Goal: Information Seeking & Learning: Learn about a topic

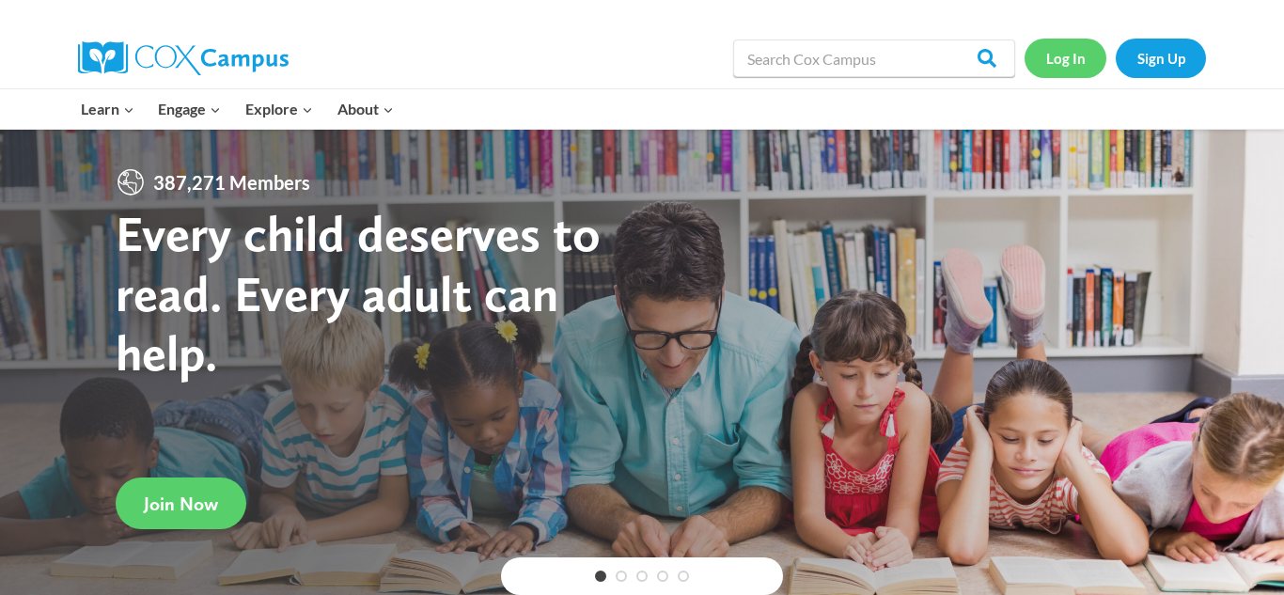
click at [1070, 64] on link "Log In" at bounding box center [1065, 58] width 82 height 39
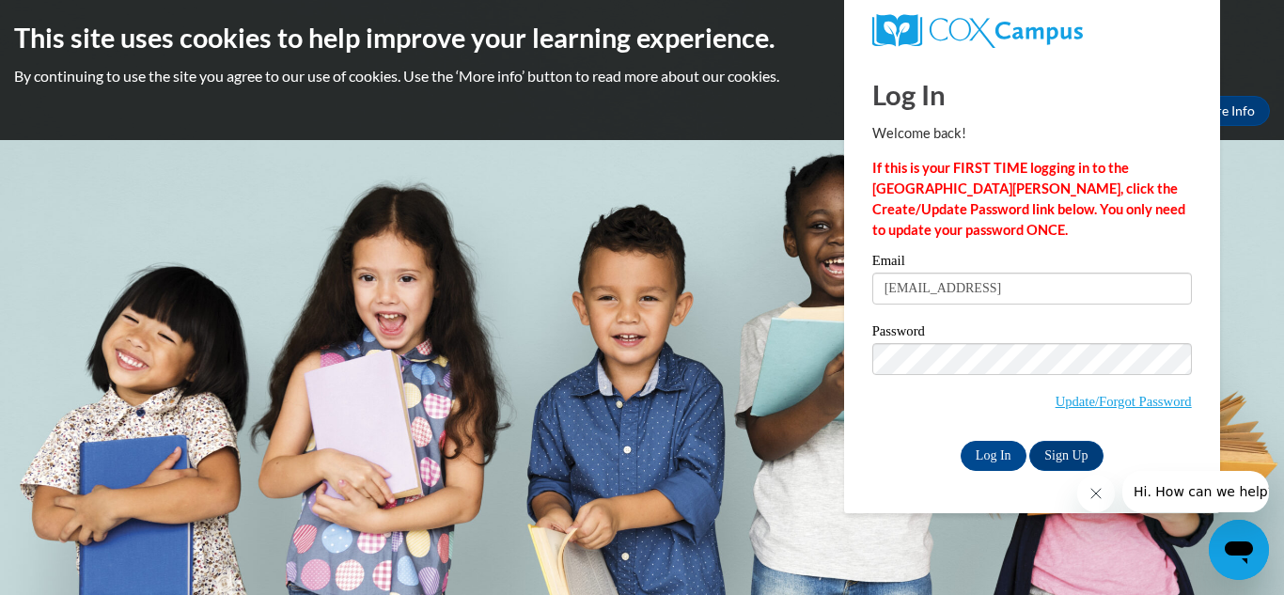
type input "[EMAIL_ADDRESS]"
click at [973, 454] on input "Log In" at bounding box center [993, 456] width 66 height 30
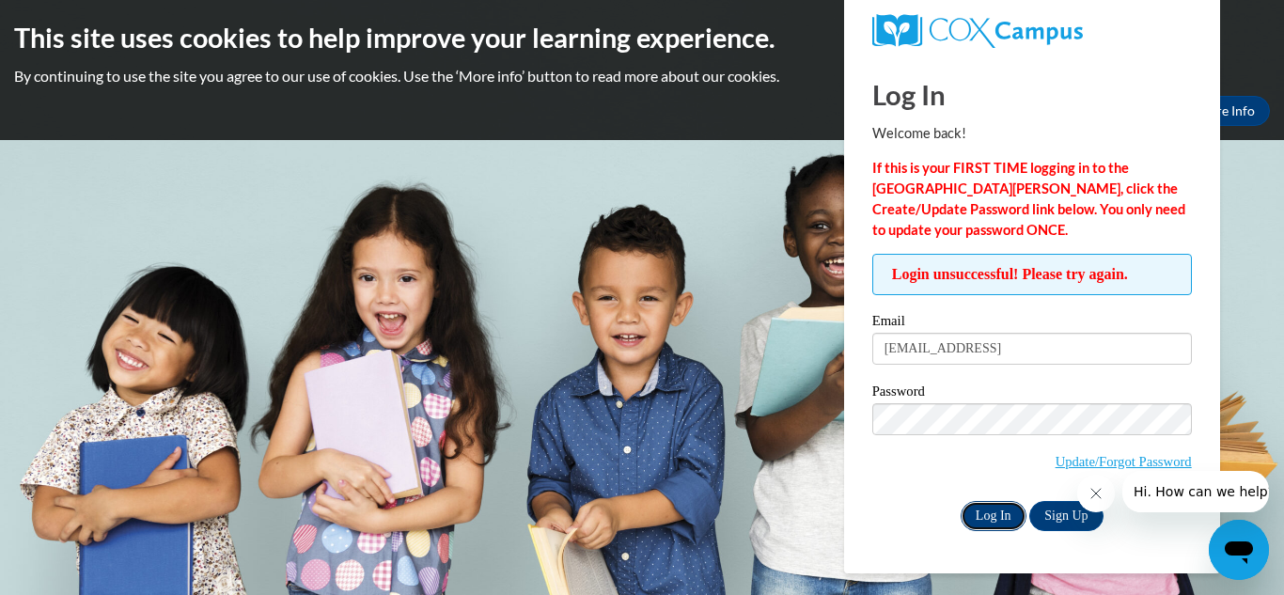
click at [979, 513] on input "Log In" at bounding box center [993, 516] width 66 height 30
click at [983, 519] on input "Log In" at bounding box center [993, 516] width 66 height 30
click at [992, 509] on input "Log In" at bounding box center [993, 516] width 66 height 30
click at [1120, 465] on link "Update/Forgot Password" at bounding box center [1123, 461] width 136 height 15
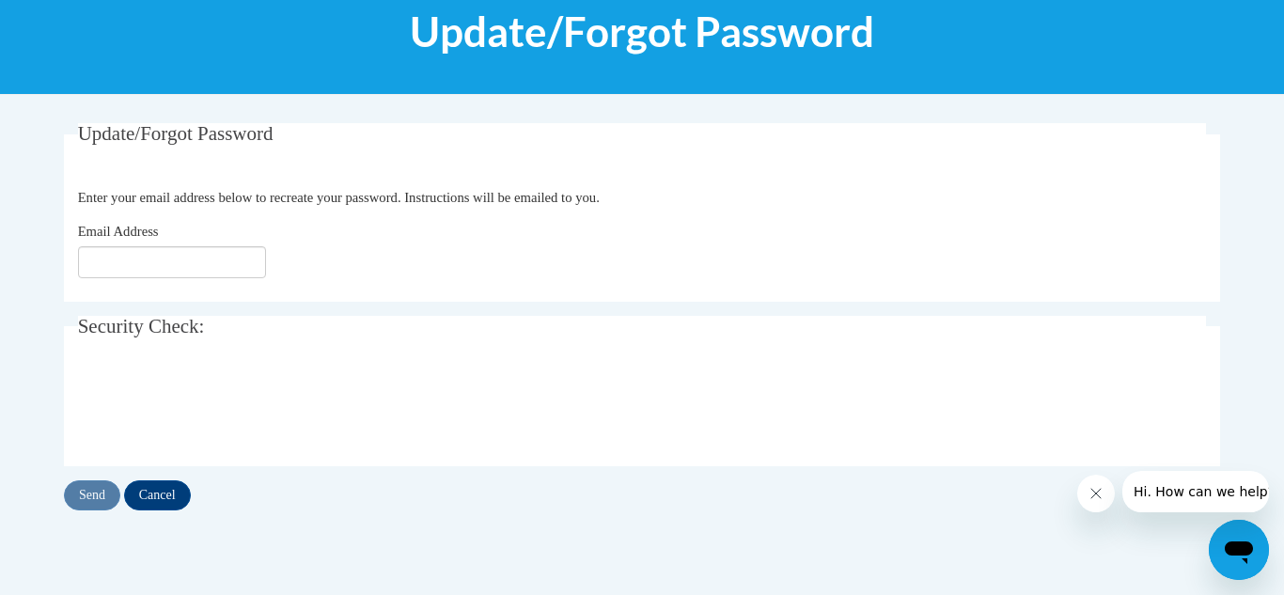
scroll to position [265, 0]
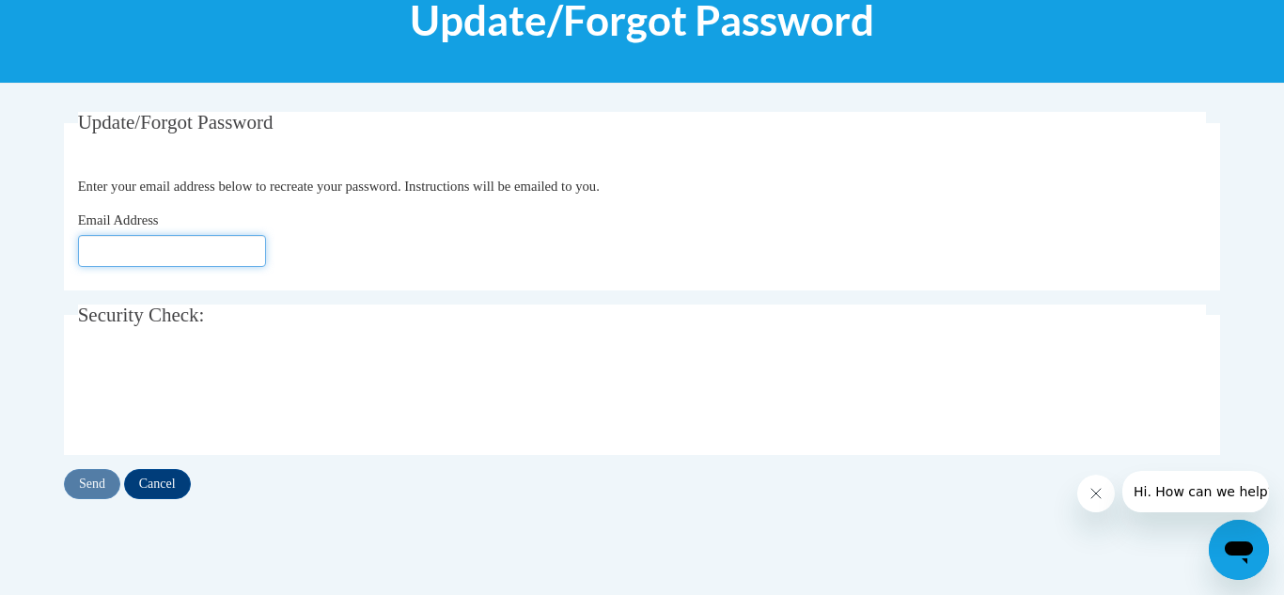
click at [91, 248] on input "Email Address" at bounding box center [172, 251] width 188 height 32
type input "evapillich1237@gmail.com"
click at [100, 480] on input "Send" at bounding box center [92, 484] width 56 height 30
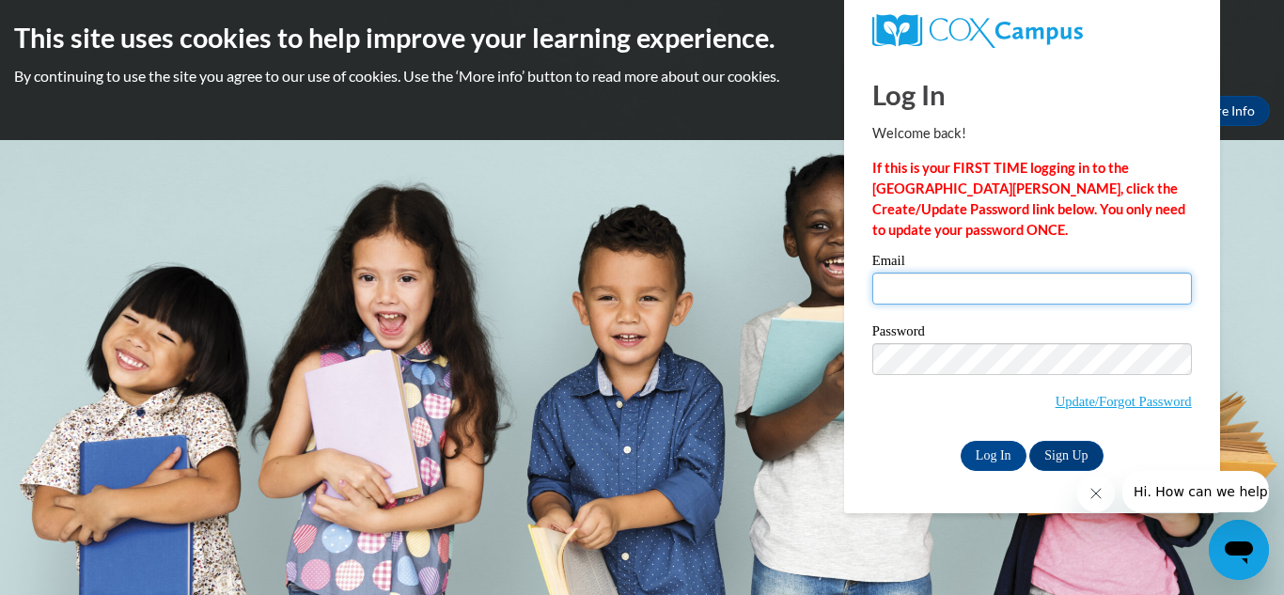
click at [899, 296] on input "Email" at bounding box center [1032, 289] width 320 height 32
type input "evapillich1237@gmail.com"
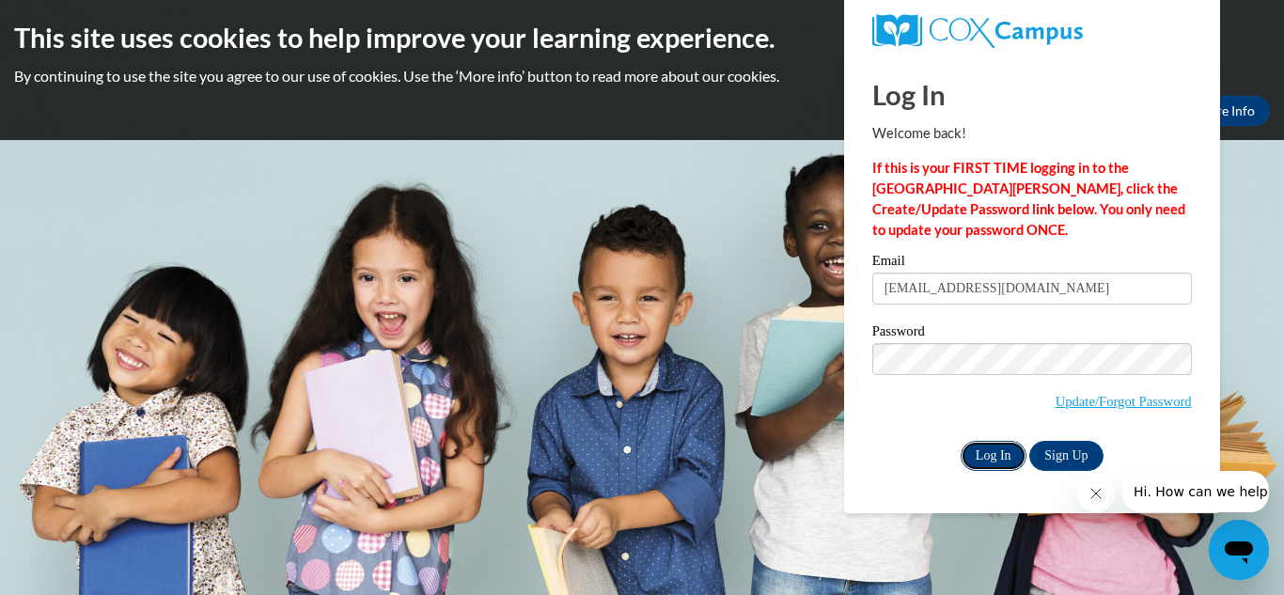
click at [982, 458] on input "Log In" at bounding box center [993, 456] width 66 height 30
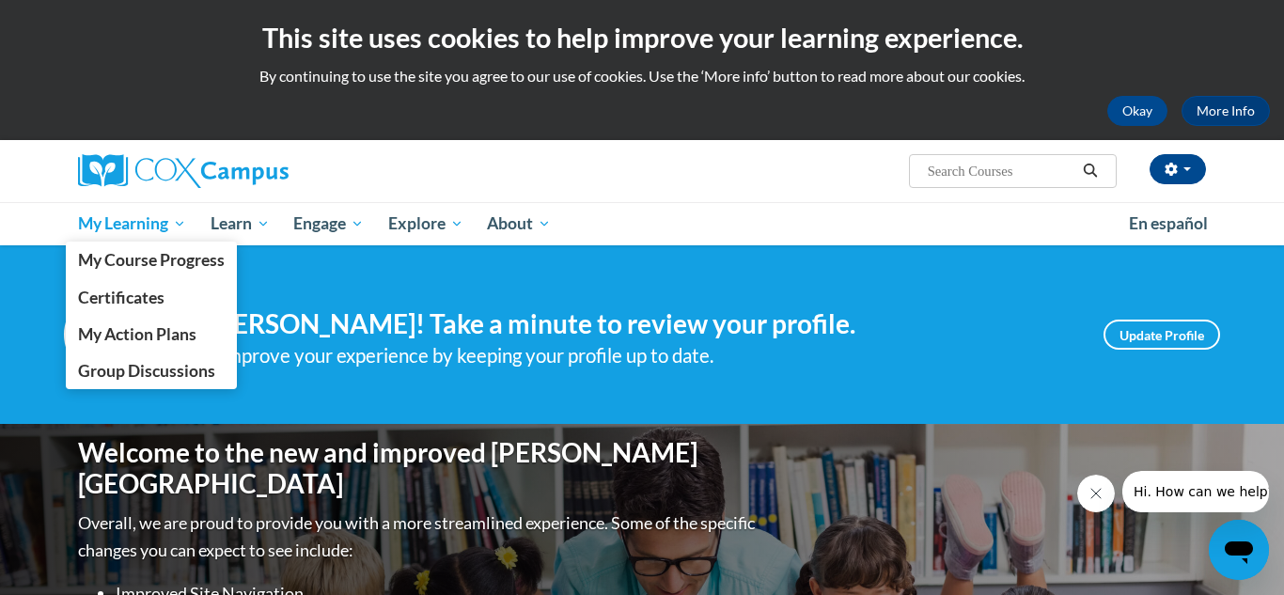
click at [152, 233] on span "My Learning" at bounding box center [132, 223] width 108 height 23
click at [148, 258] on span "My Course Progress" at bounding box center [151, 260] width 147 height 20
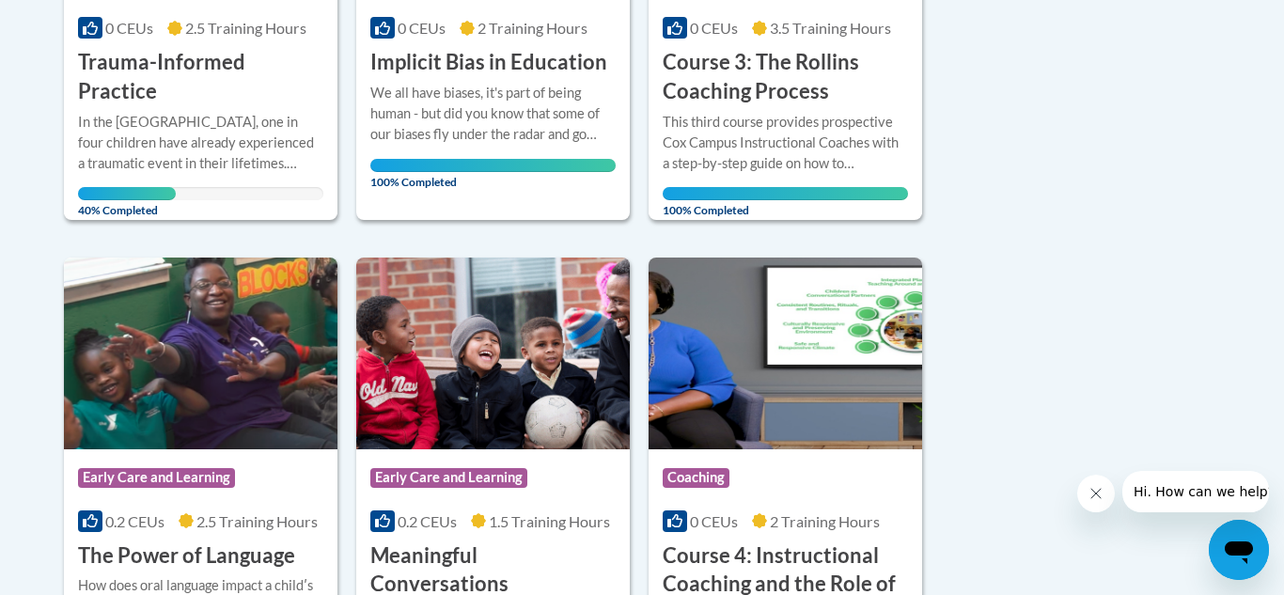
scroll to position [720, 0]
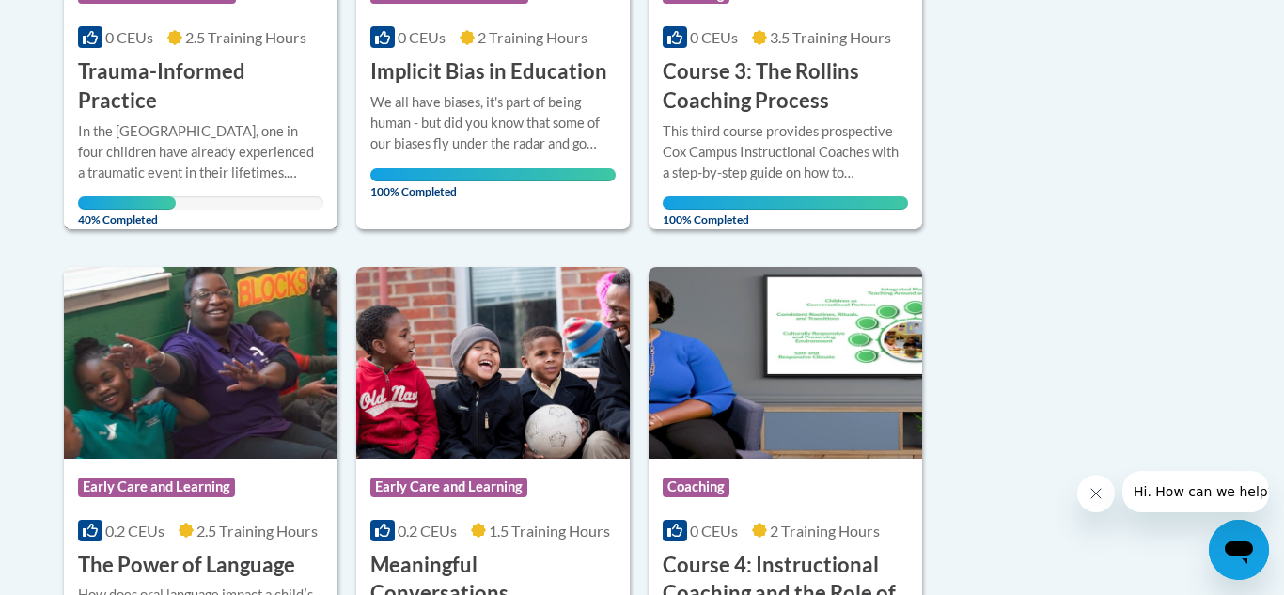
click at [171, 81] on h3 "Trauma-Informed Practice" at bounding box center [200, 86] width 245 height 58
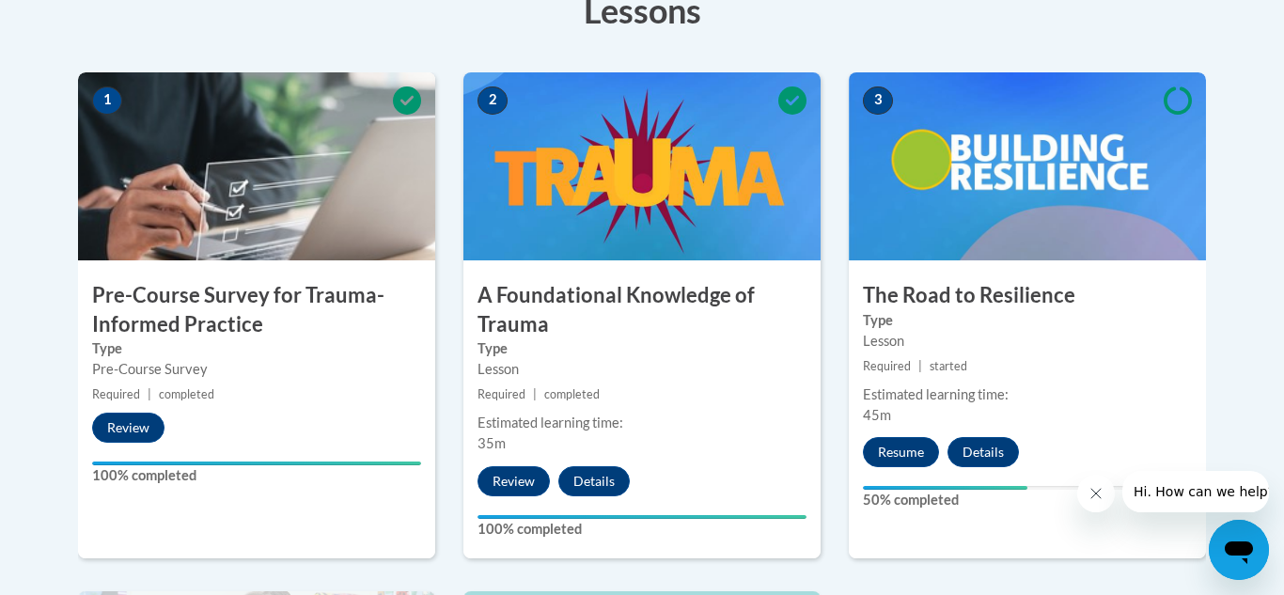
scroll to position [636, 0]
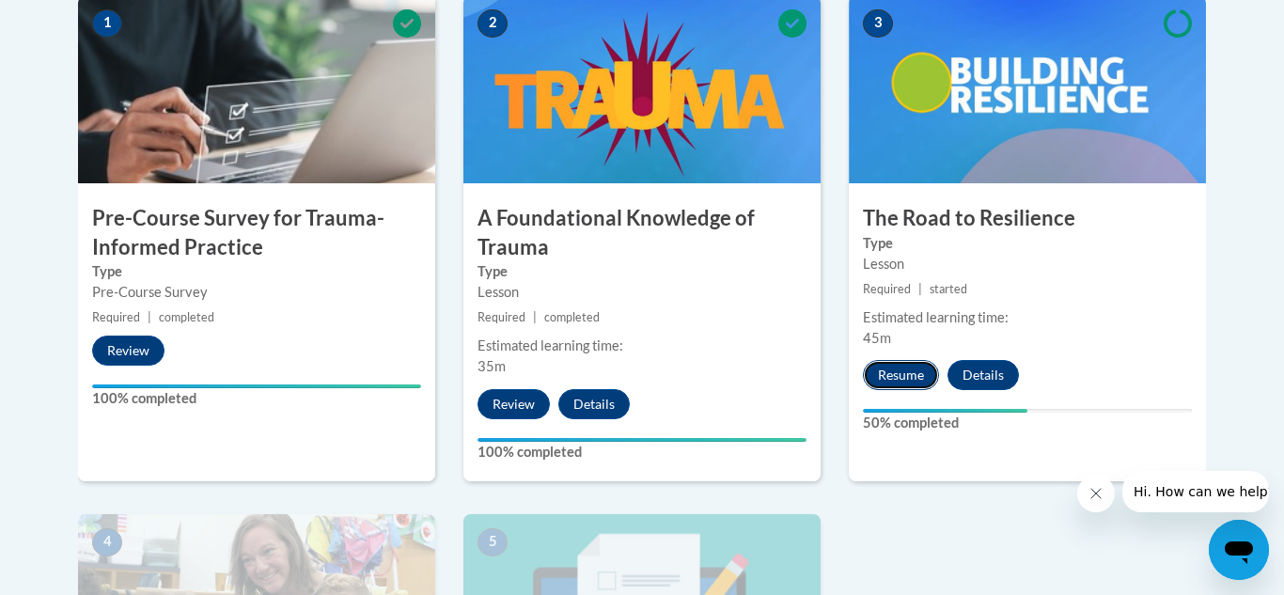
click at [902, 377] on button "Resume" at bounding box center [901, 375] width 76 height 30
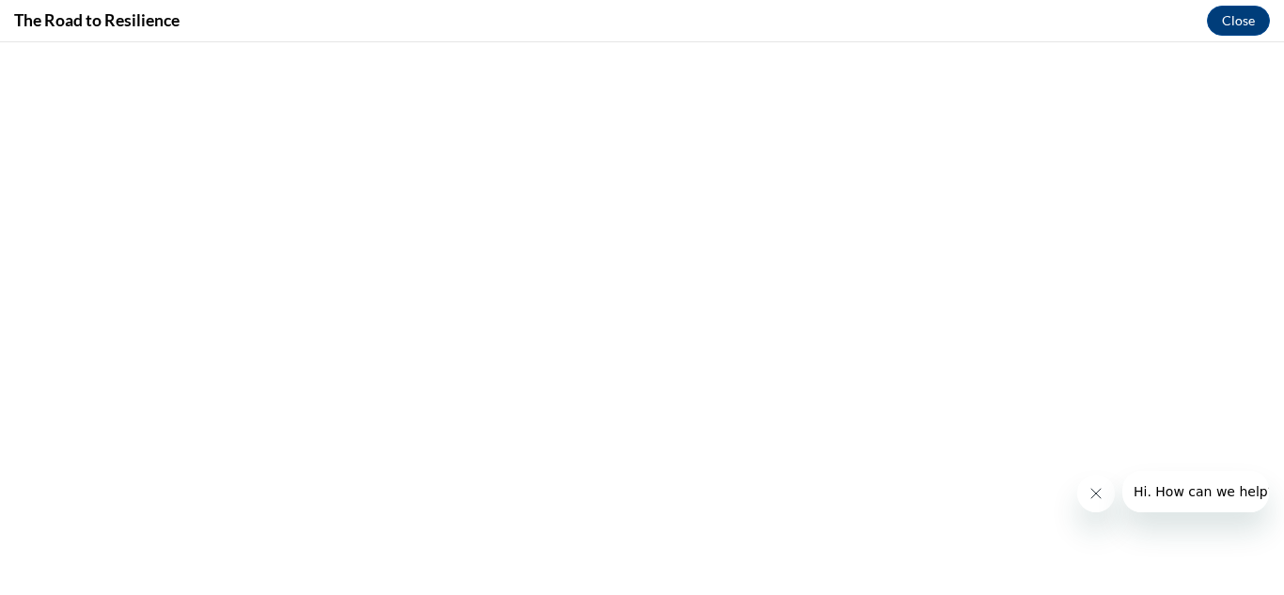
click at [1094, 494] on icon "Close message from company" at bounding box center [1095, 493] width 15 height 15
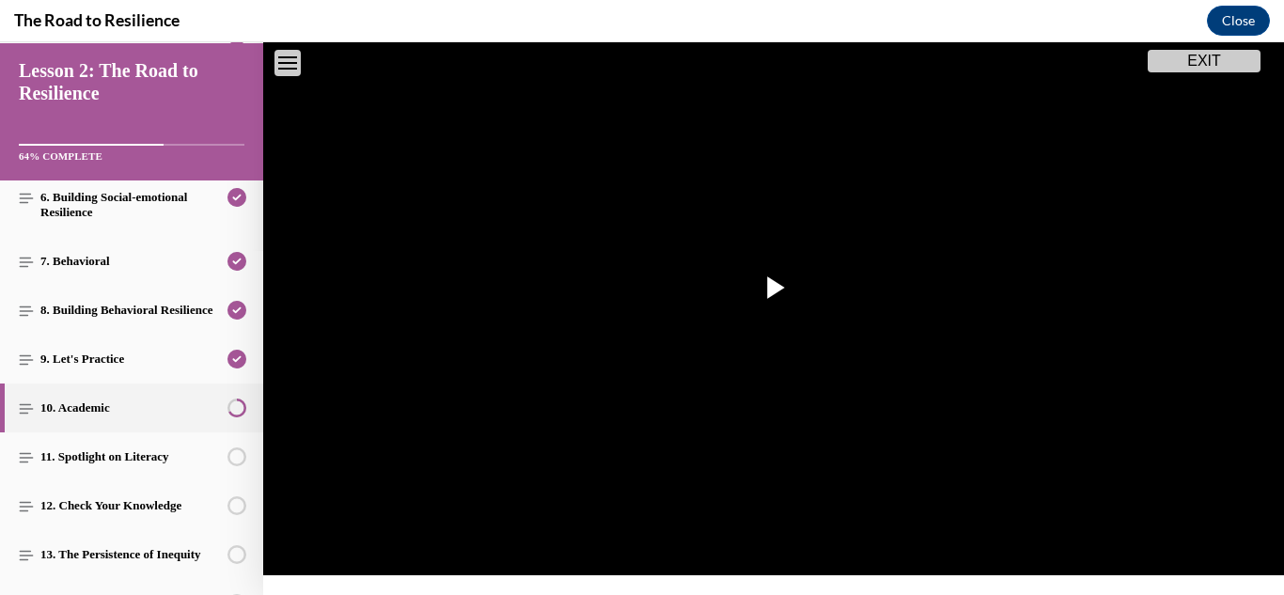
scroll to position [441, 0]
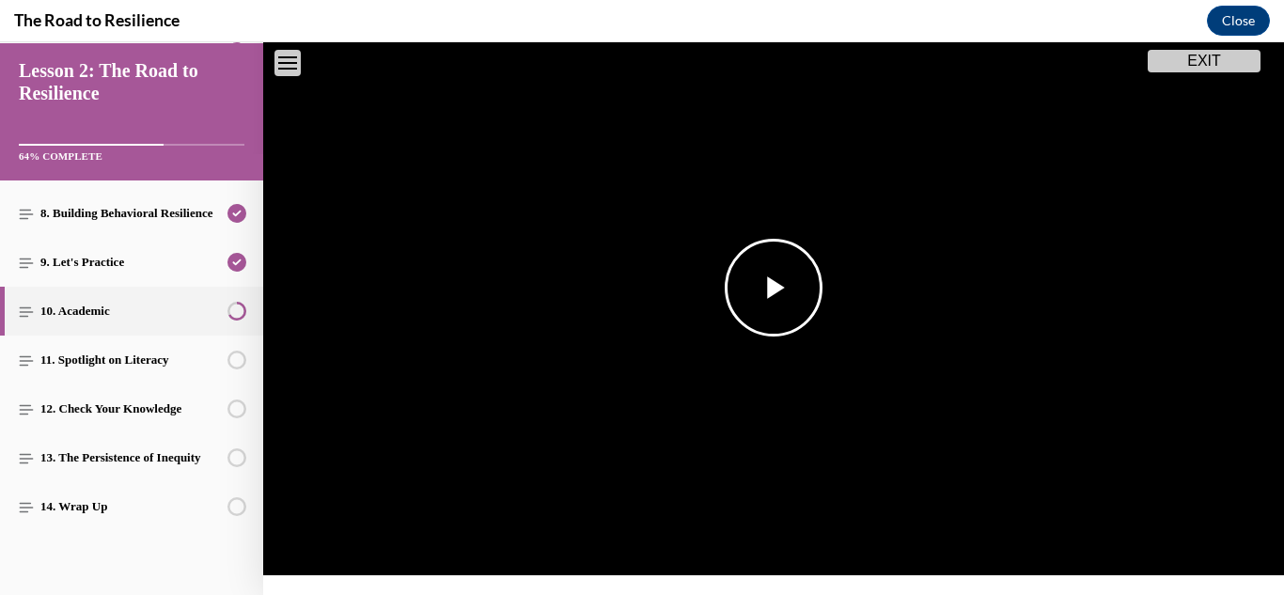
click at [773, 288] on span "Video player" at bounding box center [773, 288] width 0 height 0
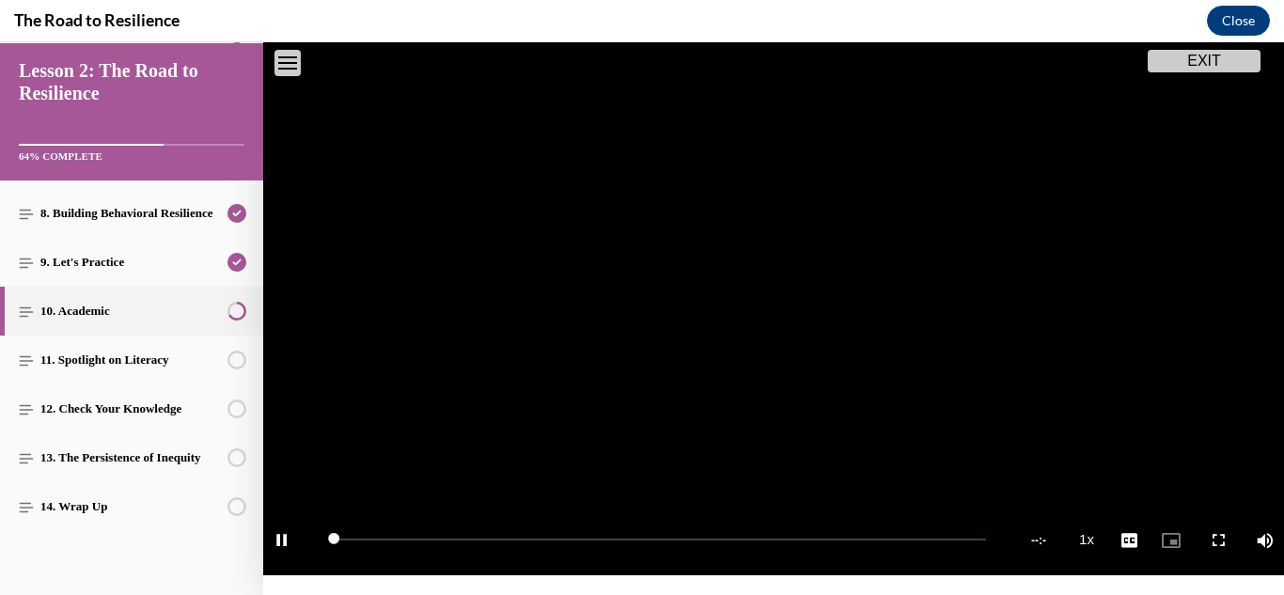
scroll to position [228, 0]
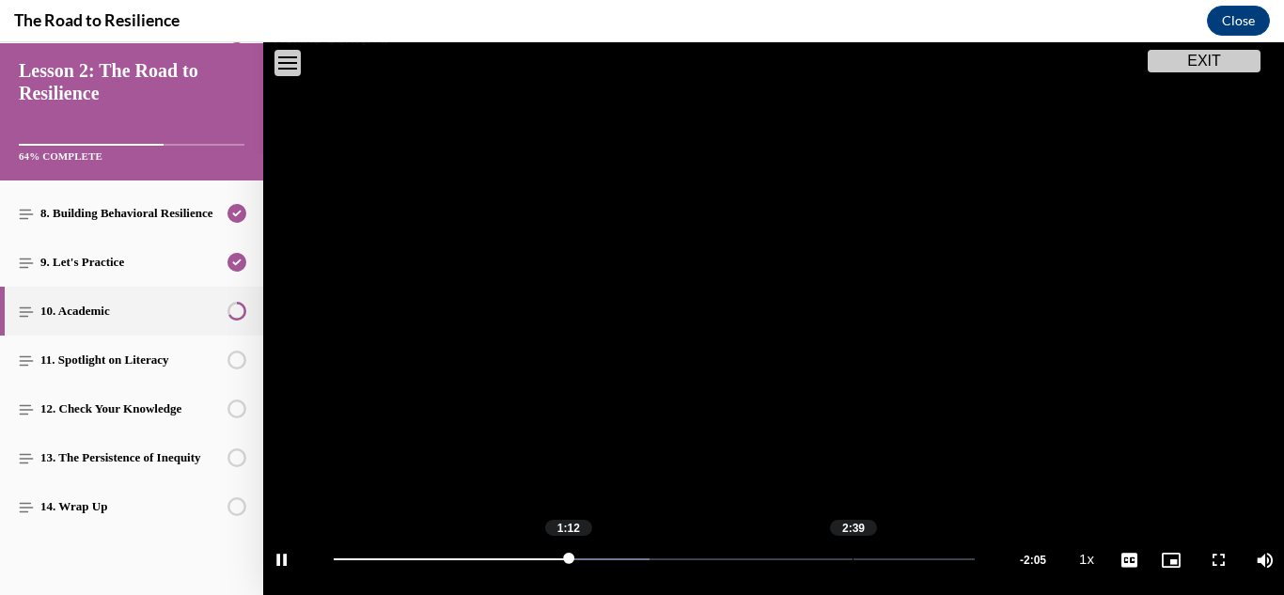
click at [852, 558] on div "2:39" at bounding box center [852, 559] width 1 height 2
click at [567, 242] on video "Video player" at bounding box center [773, 308] width 1021 height 574
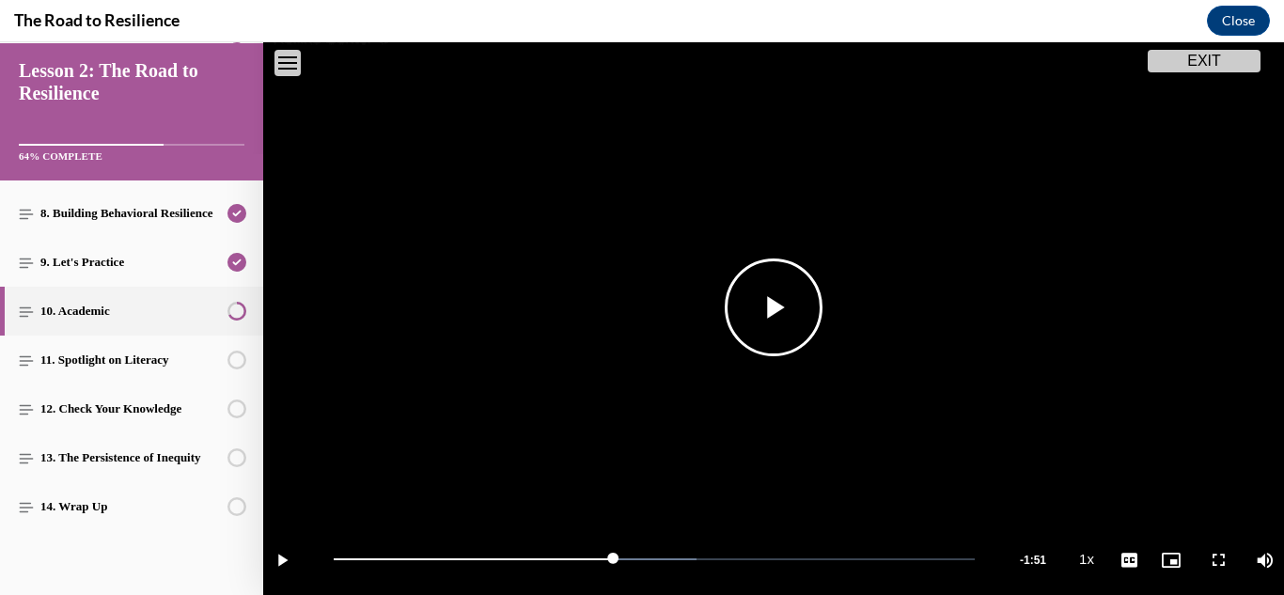
click at [773, 307] on span "Video player" at bounding box center [773, 307] width 0 height 0
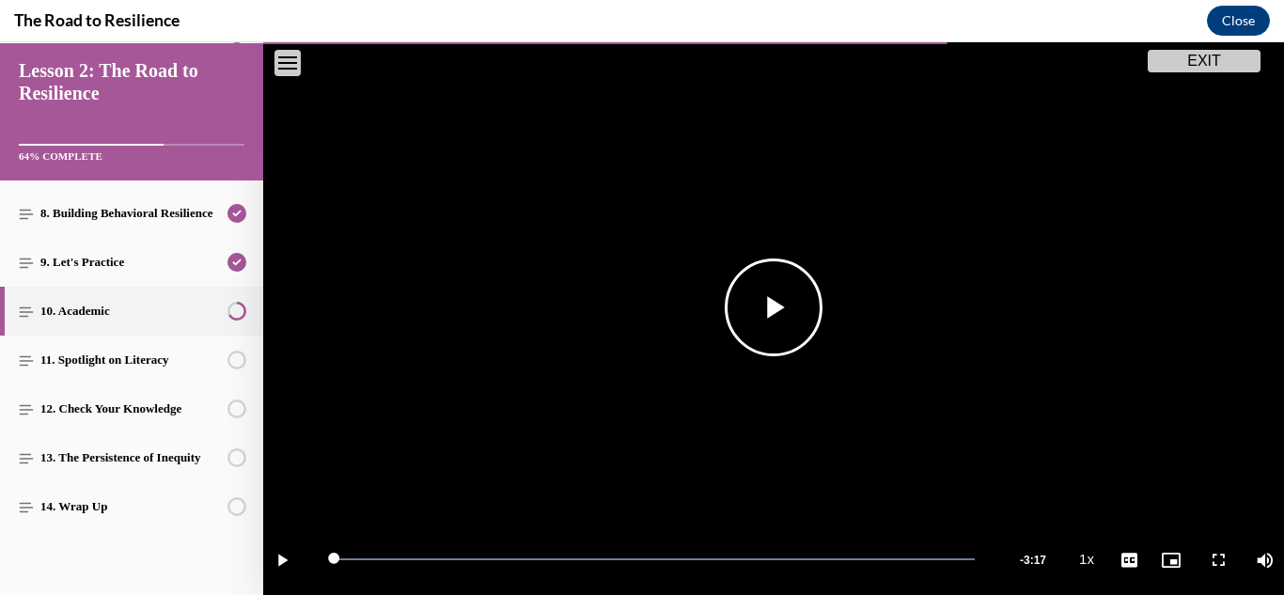
scroll to position [465, 0]
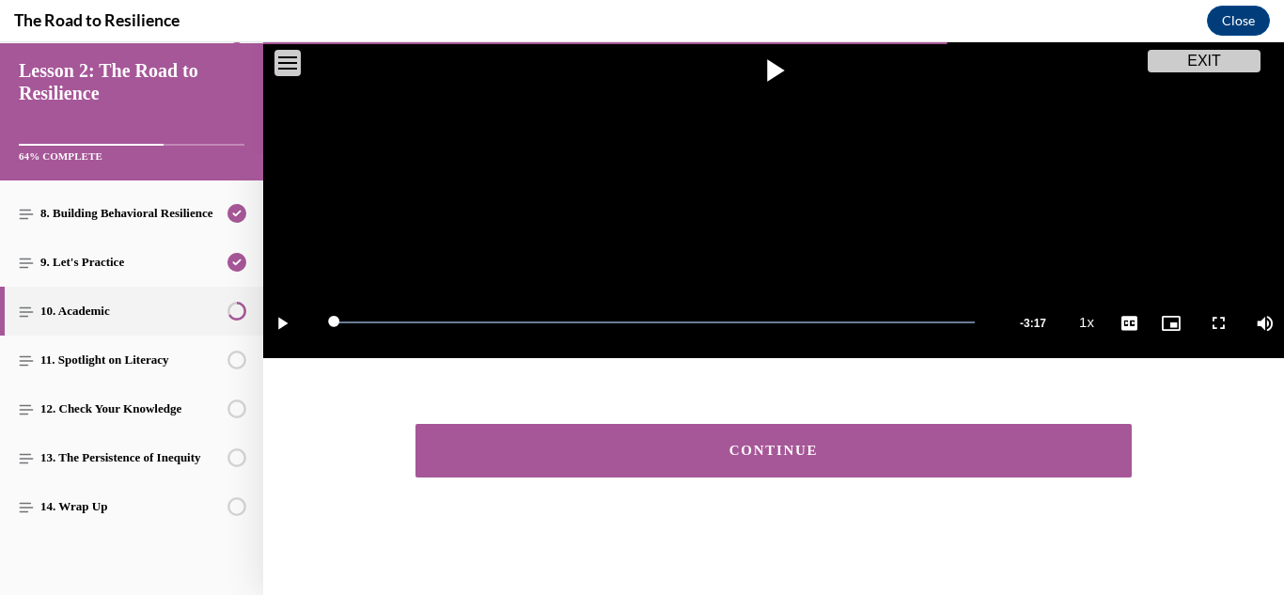
click at [925, 428] on button "CONTINUE" at bounding box center [773, 451] width 716 height 54
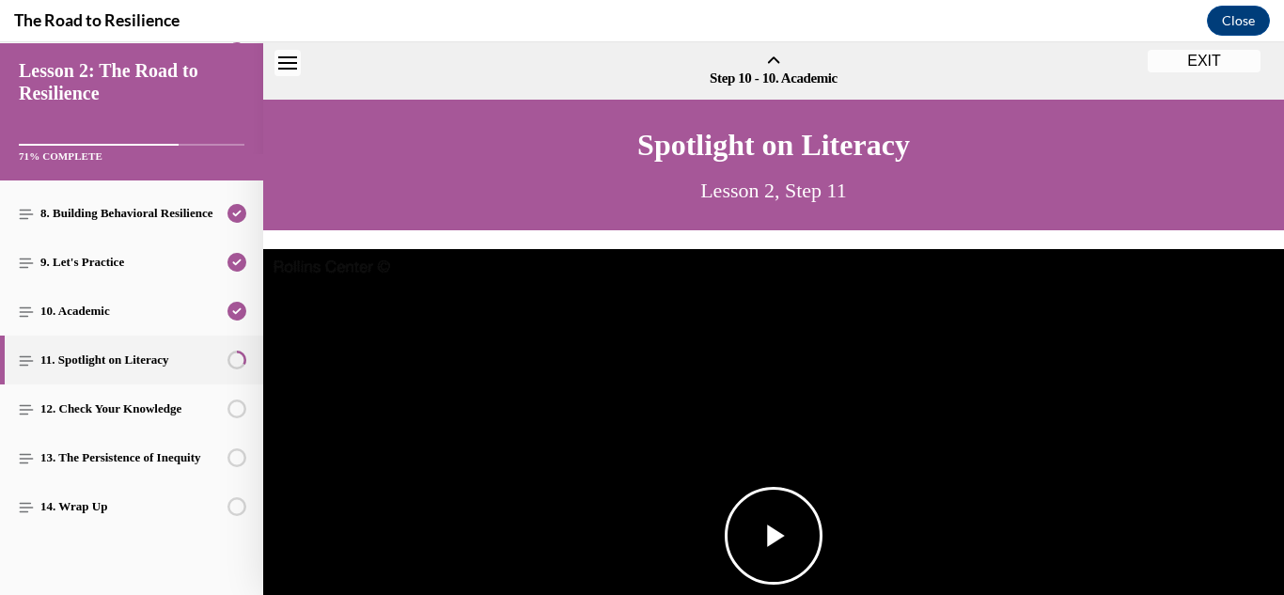
scroll to position [58, 0]
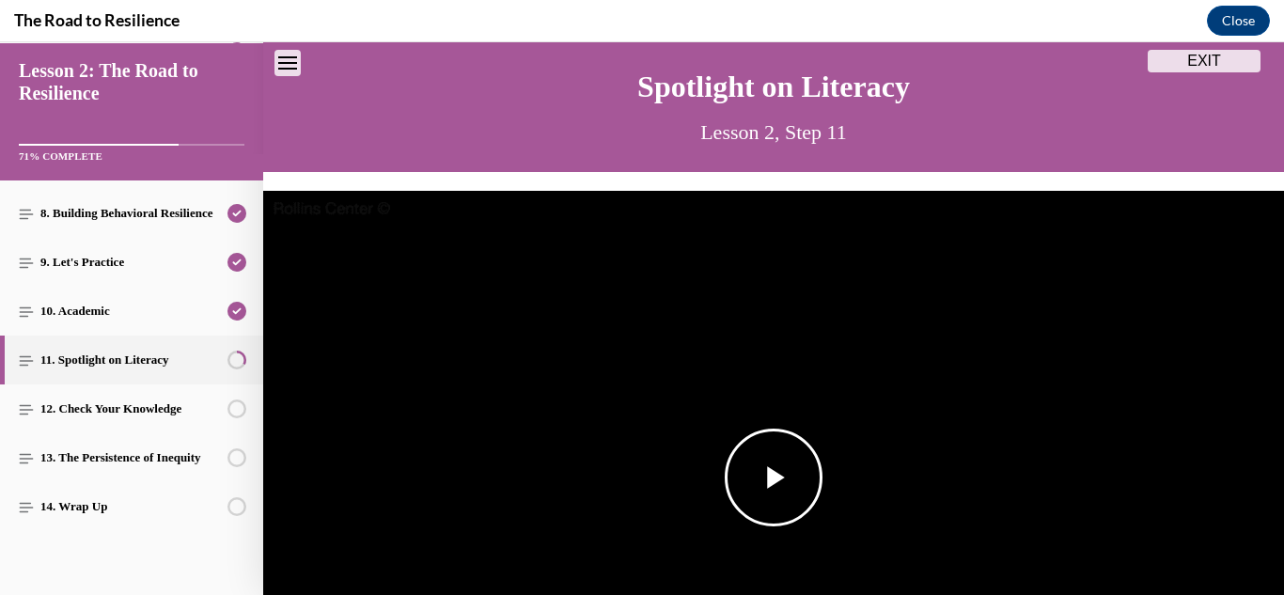
click at [773, 477] on span "Video player" at bounding box center [773, 477] width 0 height 0
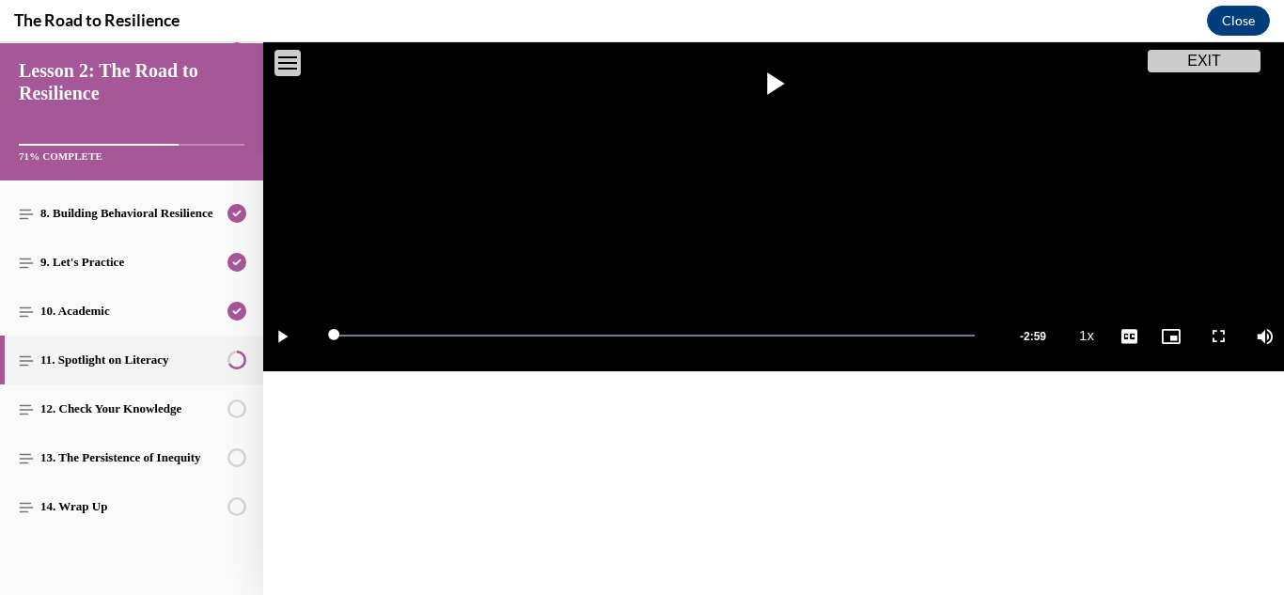
scroll to position [465, 0]
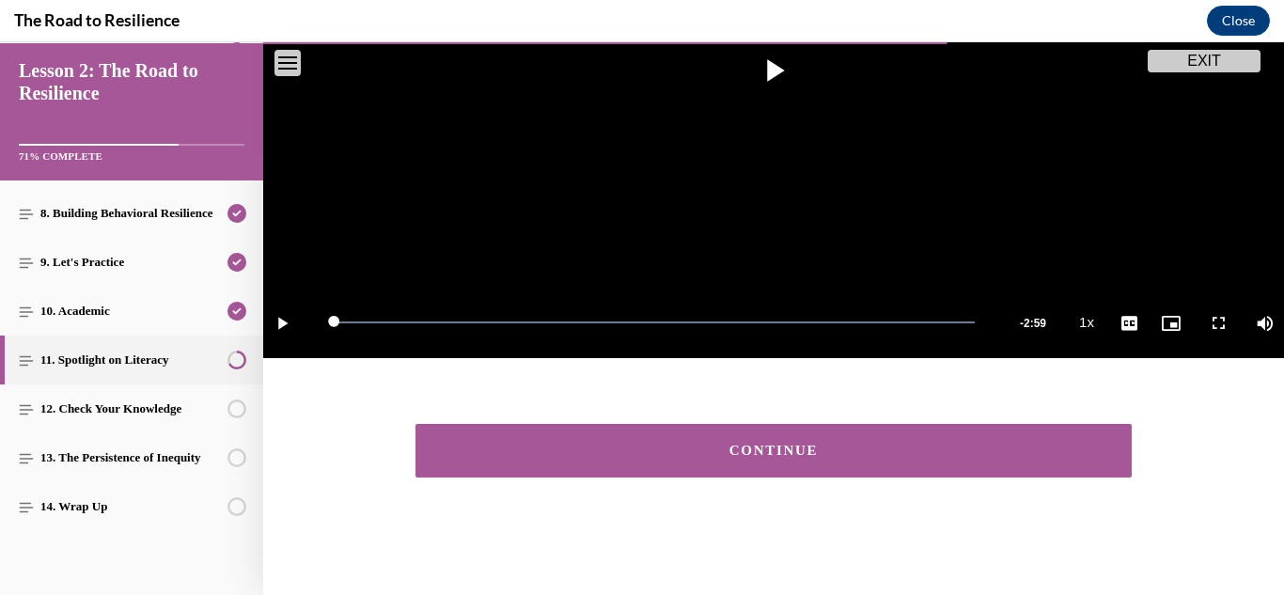
click at [779, 449] on div "CONTINUE" at bounding box center [774, 451] width 658 height 14
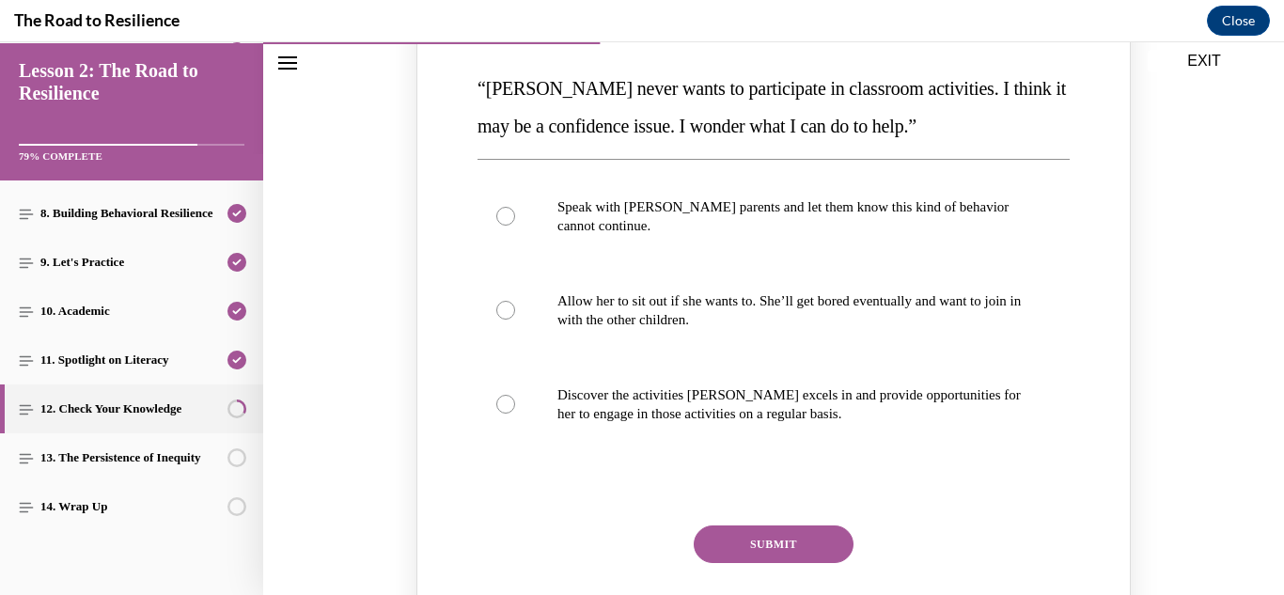
scroll to position [367, 0]
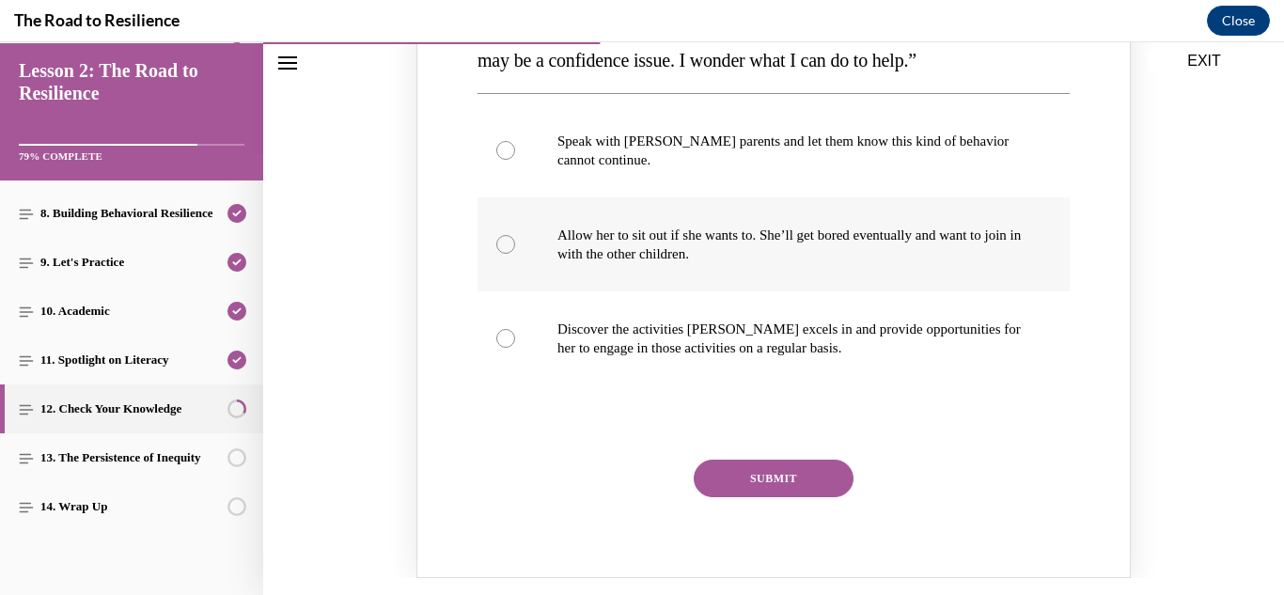
click at [499, 257] on label "Allow her to sit out if she wants to. She’ll get bored eventually and want to j…" at bounding box center [773, 244] width 592 height 94
click at [499, 254] on input "Allow her to sit out if she wants to. She’ll get bored eventually and want to j…" at bounding box center [505, 244] width 19 height 19
radio input "true"
click at [799, 477] on button "SUBMIT" at bounding box center [774, 479] width 160 height 38
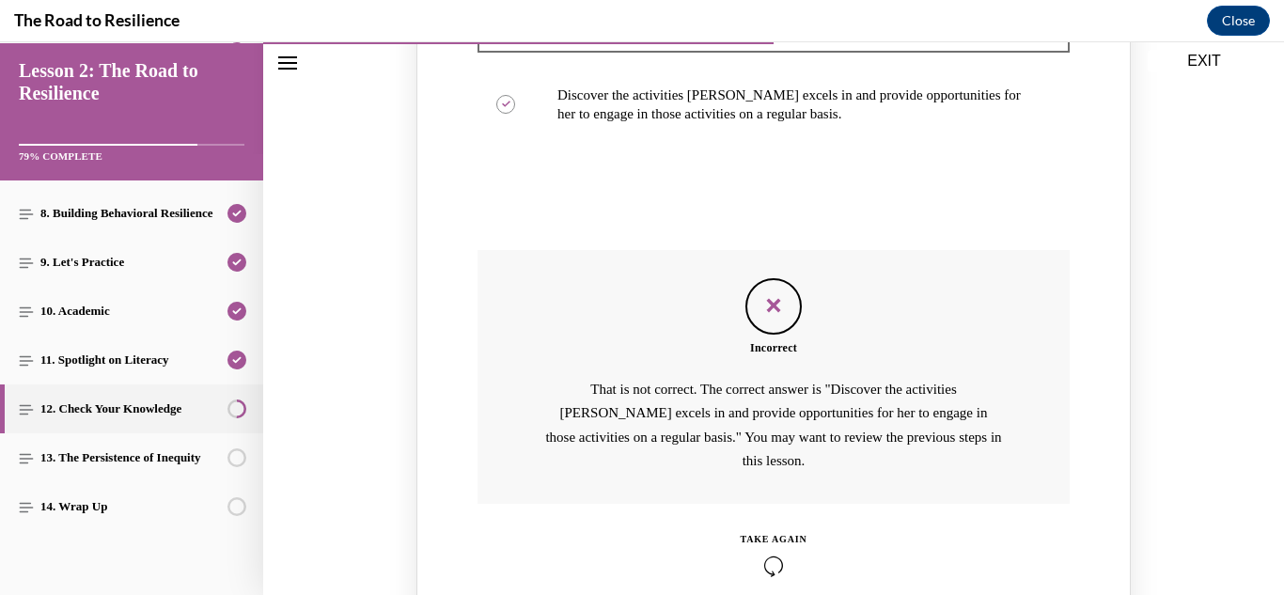
scroll to position [636, 0]
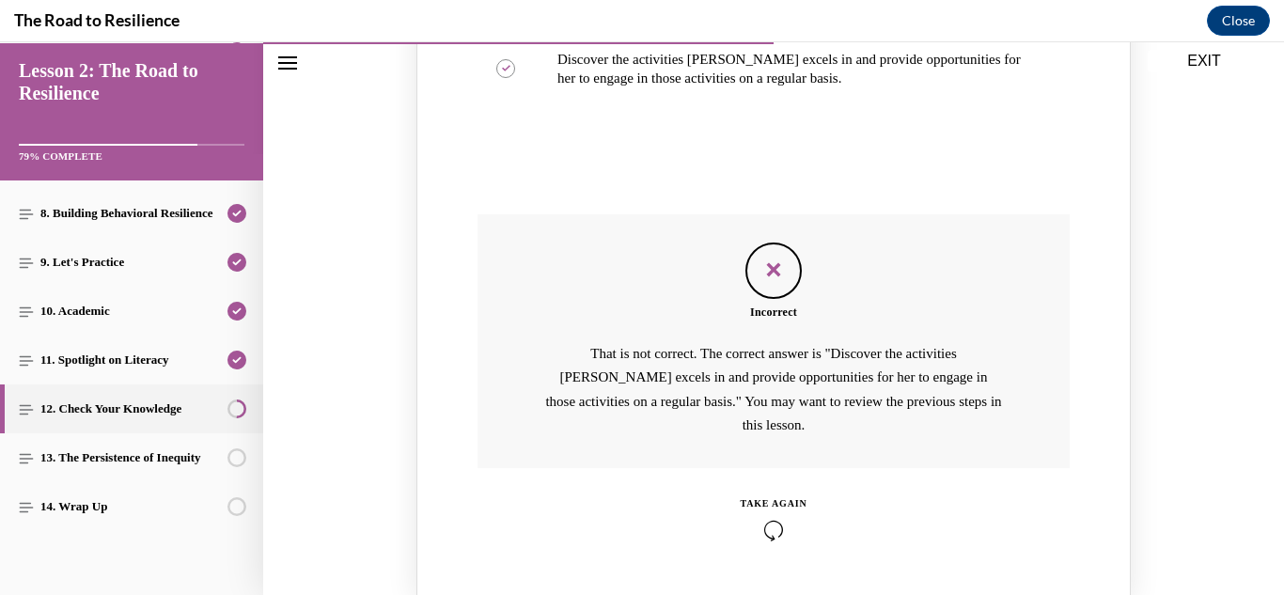
click at [777, 520] on icon "Knowledge check: Multiple choice" at bounding box center [774, 530] width 67 height 21
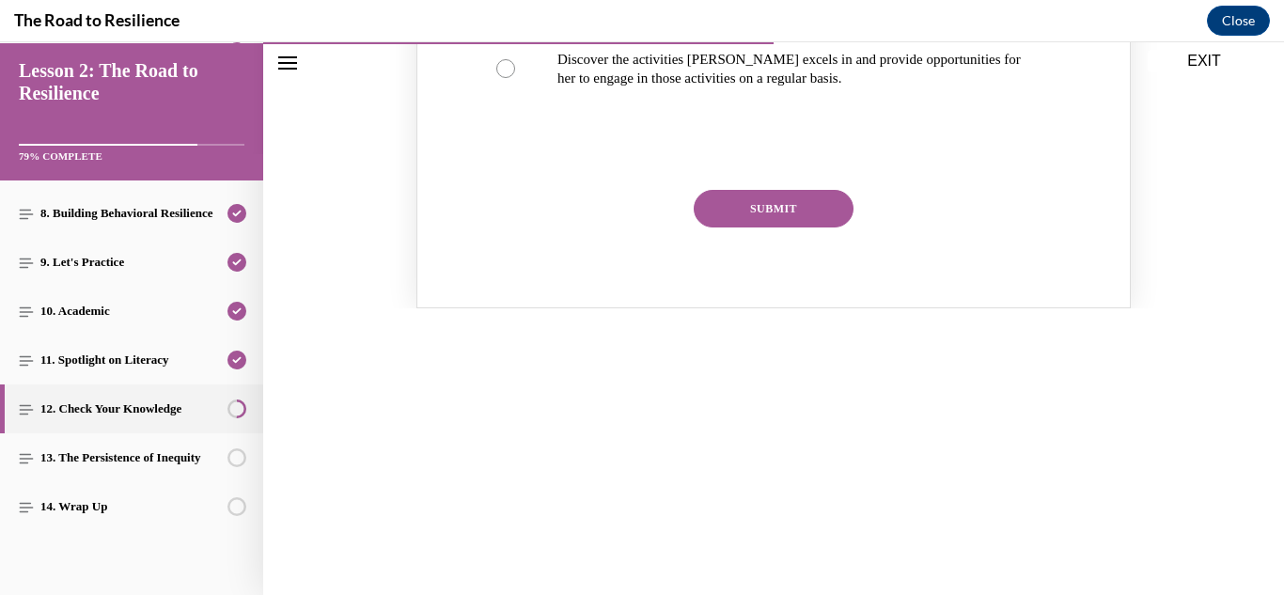
scroll to position [292, 0]
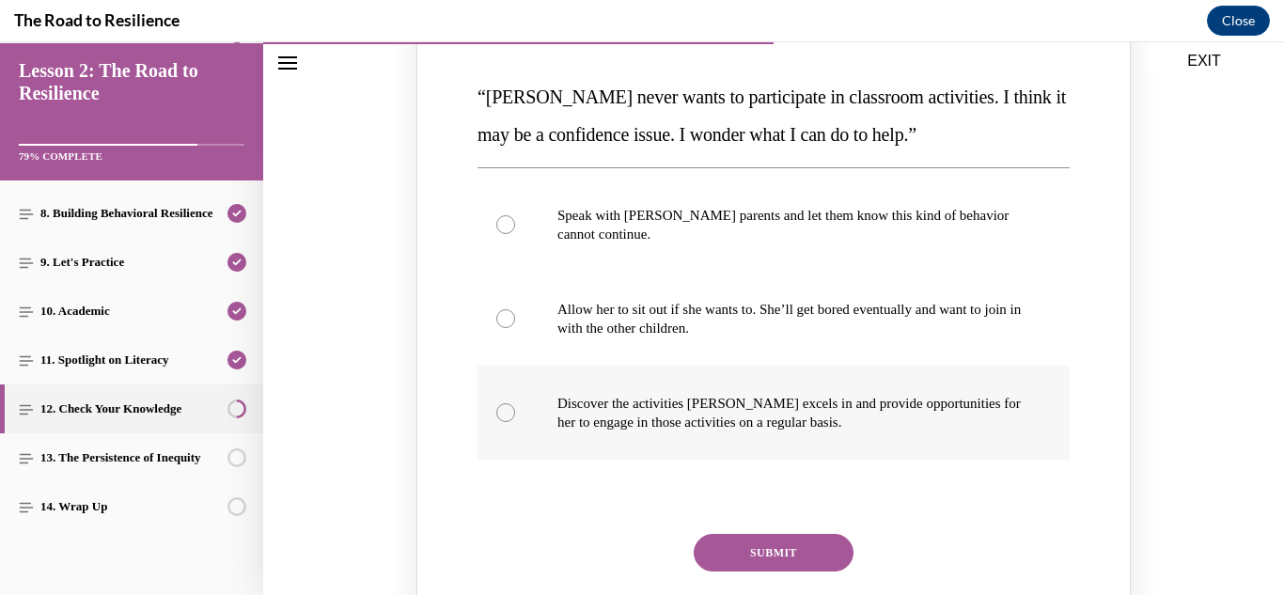
click at [504, 418] on div "Knowledge check: Multiple choice" at bounding box center [505, 412] width 19 height 19
click at [504, 418] on input "Discover the activities [PERSON_NAME] excels in and provide opportunities for h…" at bounding box center [505, 412] width 19 height 19
radio input "true"
click at [777, 562] on button "SUBMIT" at bounding box center [774, 553] width 160 height 38
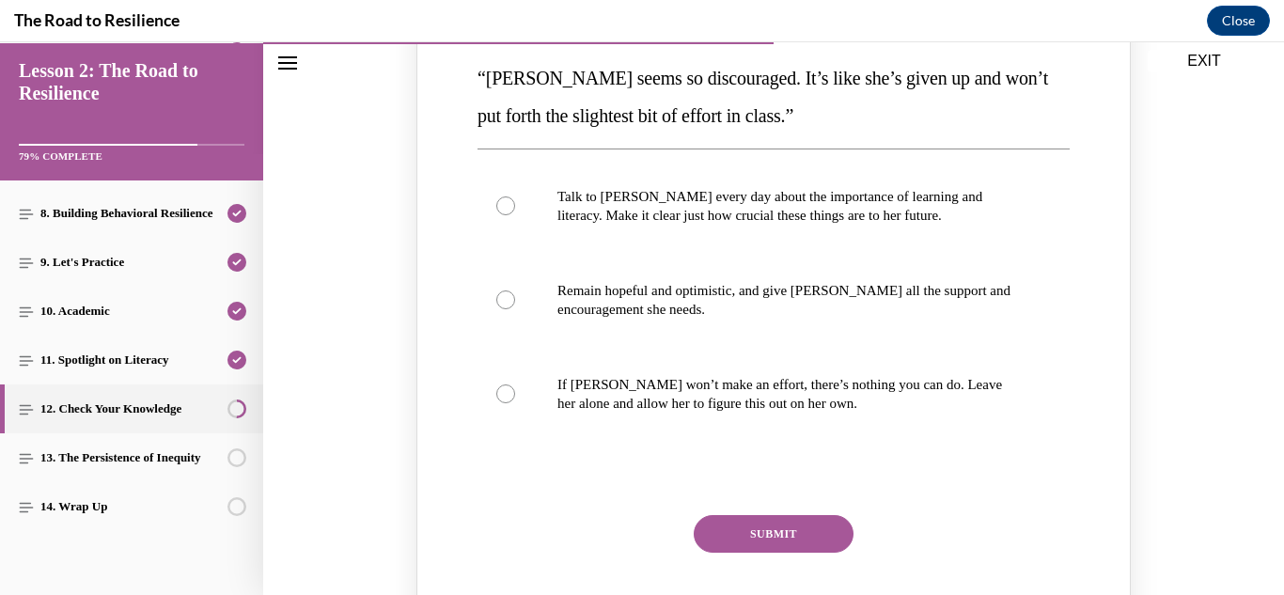
scroll to position [1205, 0]
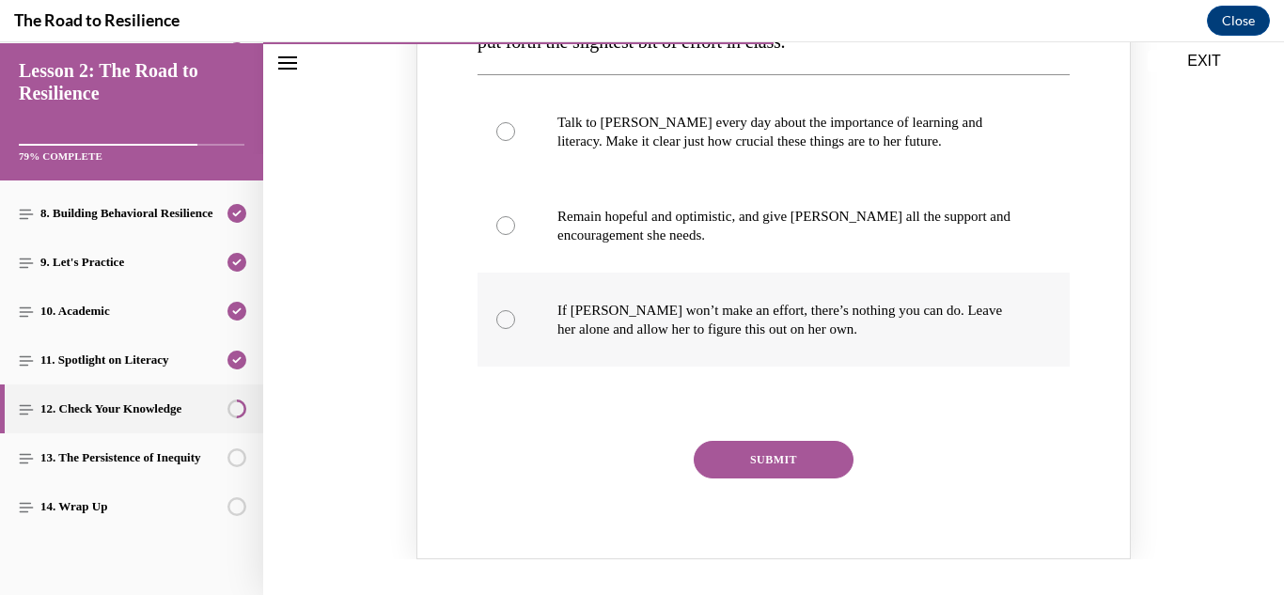
click at [492, 320] on label "If [PERSON_NAME] won’t make an effort, there’s nothing you can do. Leave her al…" at bounding box center [773, 320] width 592 height 94
click at [496, 320] on input "If [PERSON_NAME] won’t make an effort, there’s nothing you can do. Leave her al…" at bounding box center [505, 319] width 19 height 19
radio input "true"
click at [788, 473] on button "SUBMIT" at bounding box center [774, 460] width 160 height 38
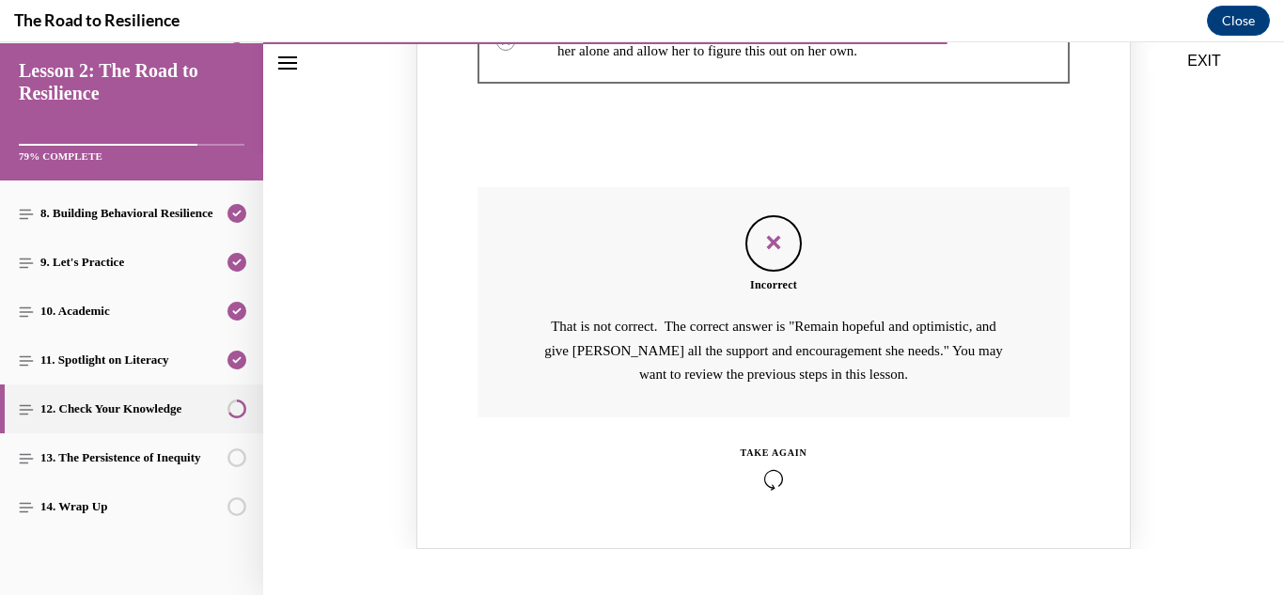
scroll to position [1567, 0]
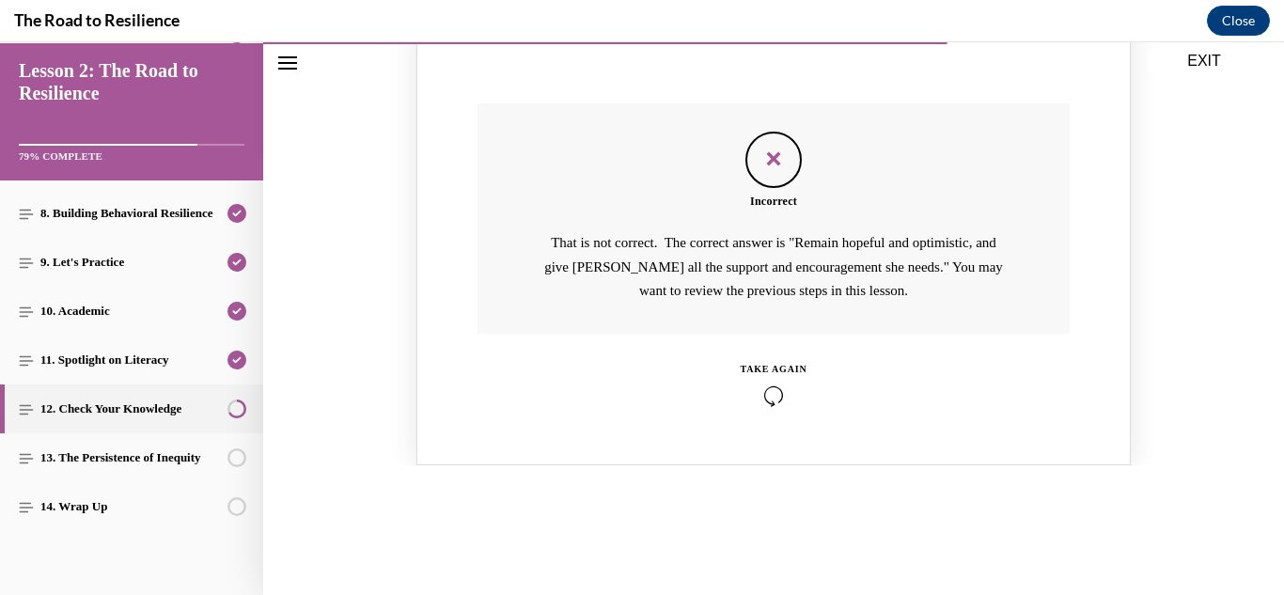
click at [772, 414] on div "“[PERSON_NAME] seems so discouraged. It’s like she’s given up and won’t put for…" at bounding box center [773, 11] width 714 height 908
click at [768, 397] on icon "Knowledge check: Multiple choice" at bounding box center [774, 395] width 67 height 21
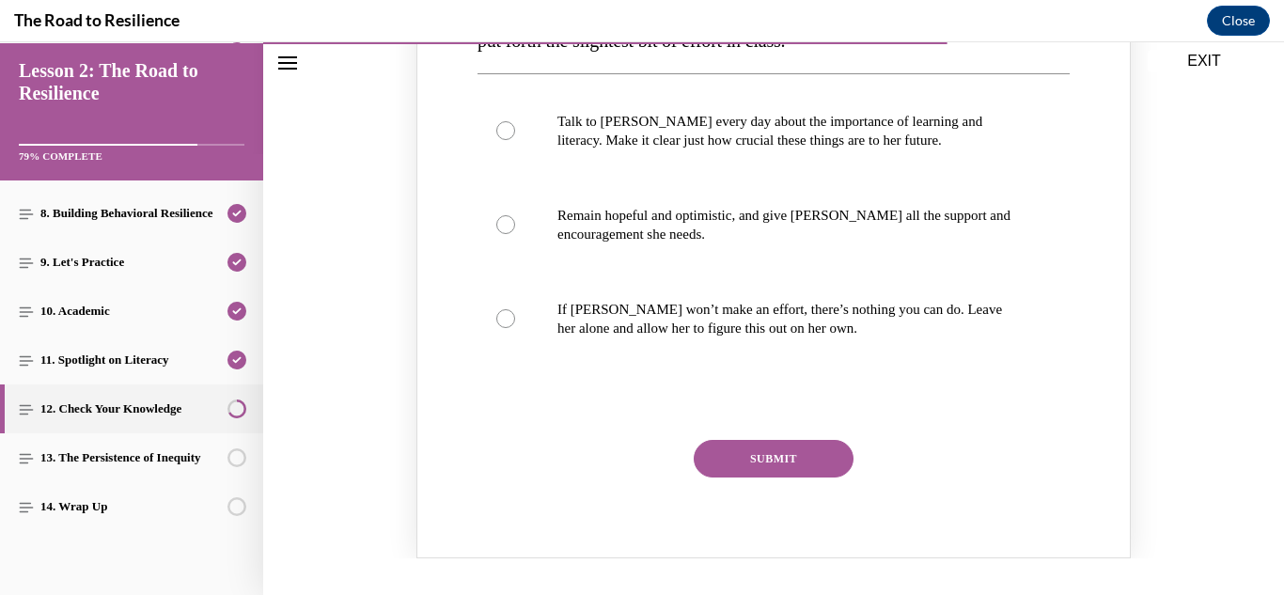
scroll to position [1182, 0]
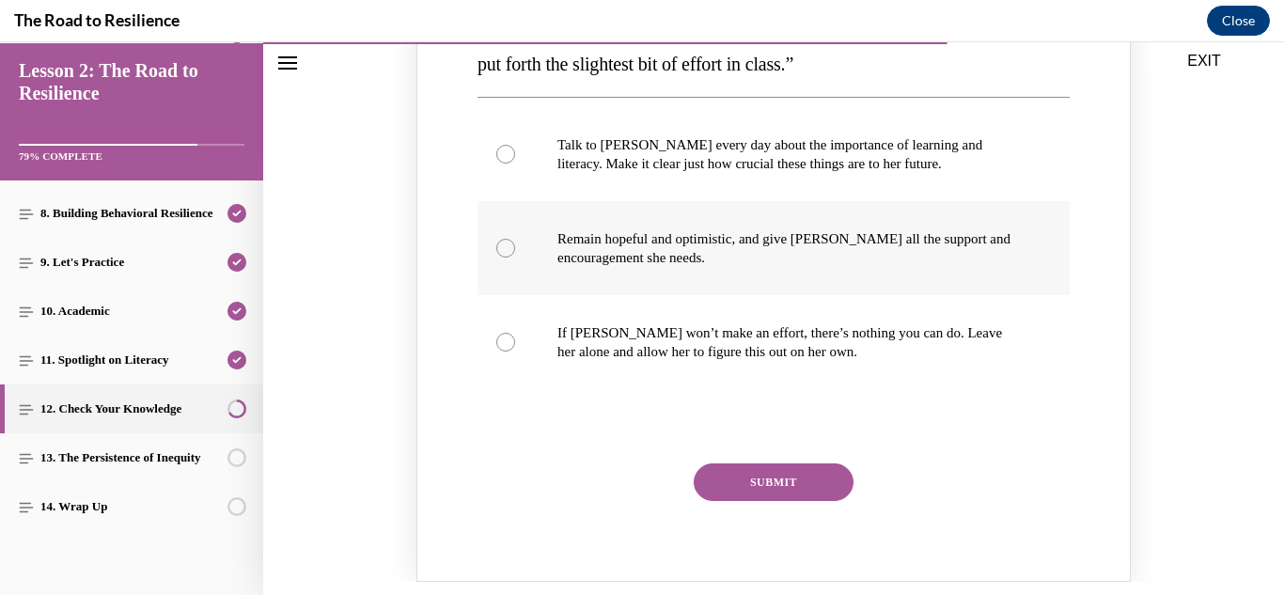
click at [507, 256] on div "Knowledge check: Multiple choice" at bounding box center [505, 248] width 19 height 19
click at [507, 256] on input "Remain hopeful and optimistic, and give [PERSON_NAME] all the support and encou…" at bounding box center [505, 248] width 19 height 19
radio input "true"
click at [795, 481] on button "SUBMIT" at bounding box center [774, 482] width 160 height 38
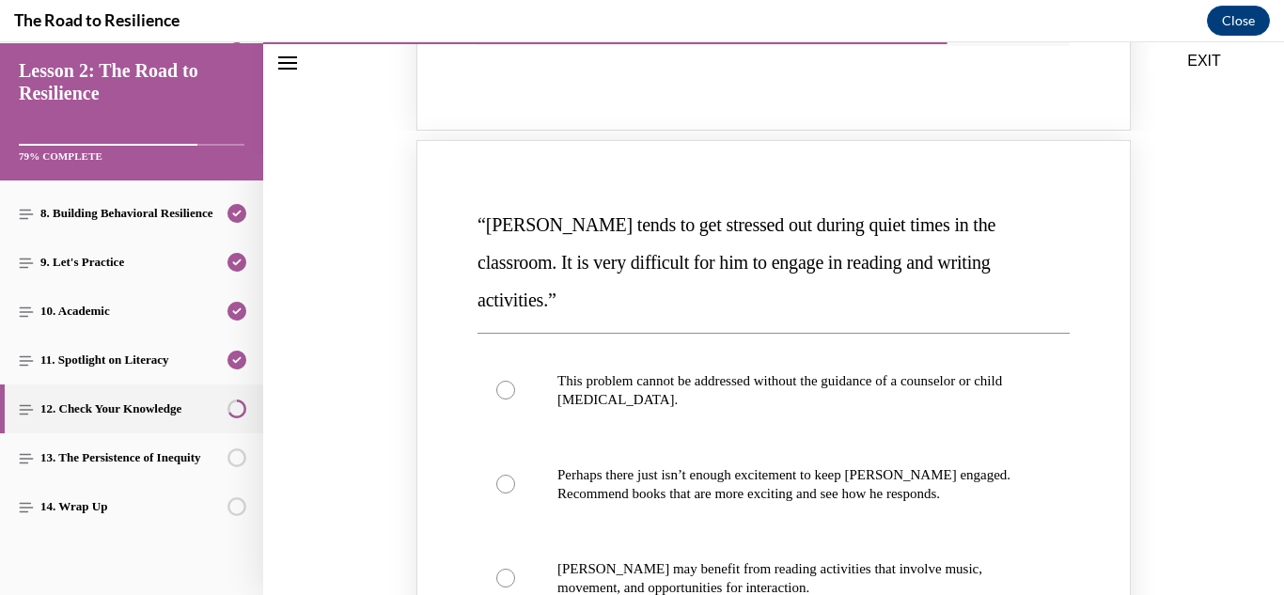
scroll to position [2028, 0]
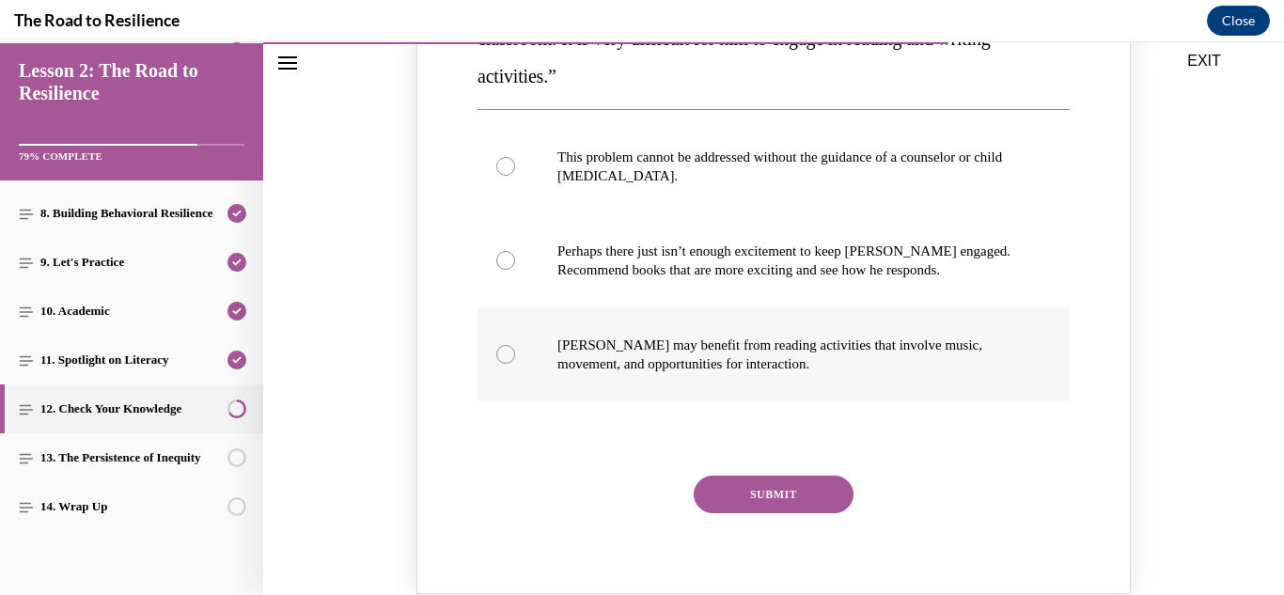
click at [500, 345] on div "Knowledge check: Multiple choice" at bounding box center [505, 354] width 19 height 19
click at [500, 345] on input "[PERSON_NAME] may benefit from reading activities that involve music, movement,…" at bounding box center [505, 354] width 19 height 19
radio input "true"
click at [789, 476] on button "SUBMIT" at bounding box center [774, 495] width 160 height 38
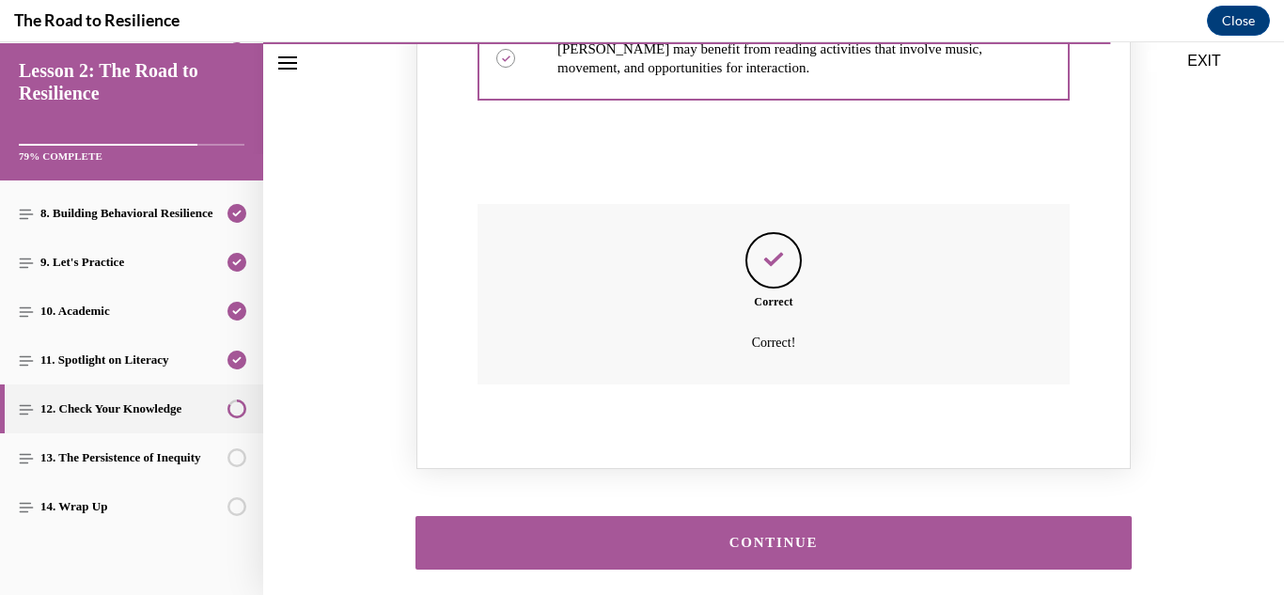
scroll to position [2364, 0]
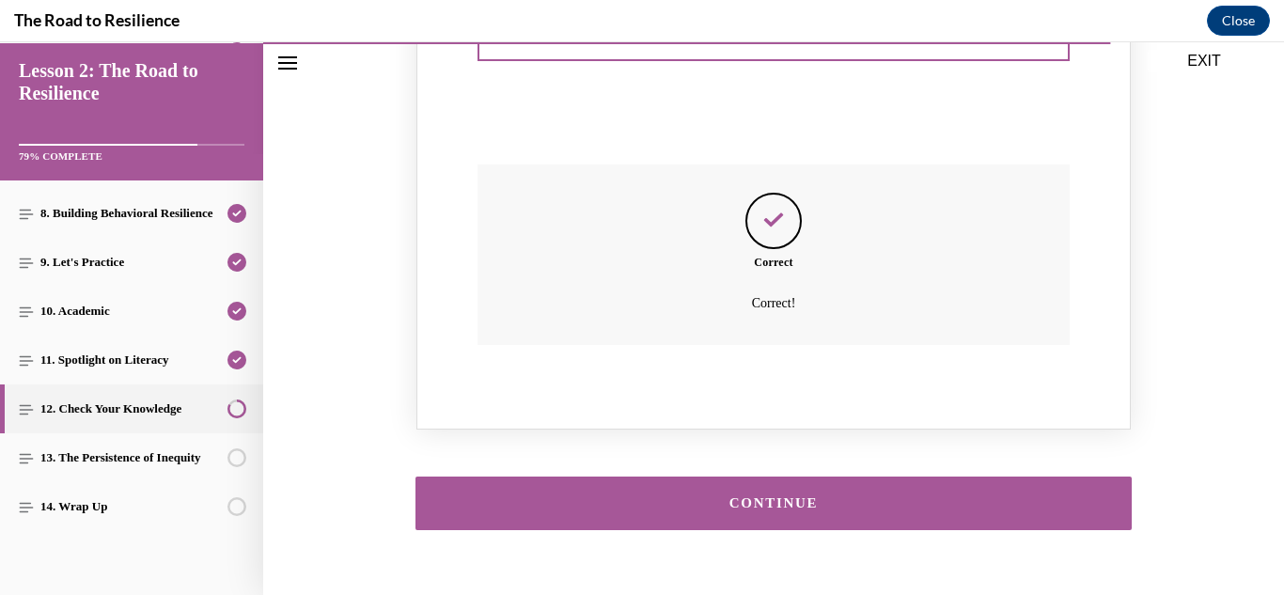
click at [771, 476] on button "CONTINUE" at bounding box center [773, 503] width 716 height 54
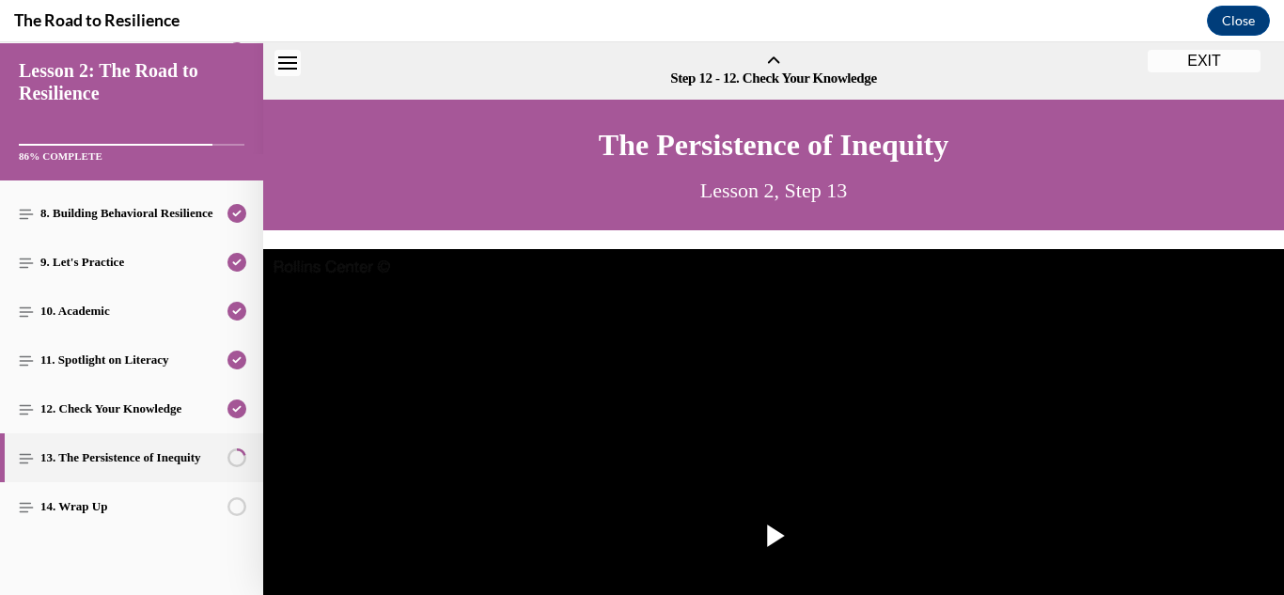
scroll to position [58, 0]
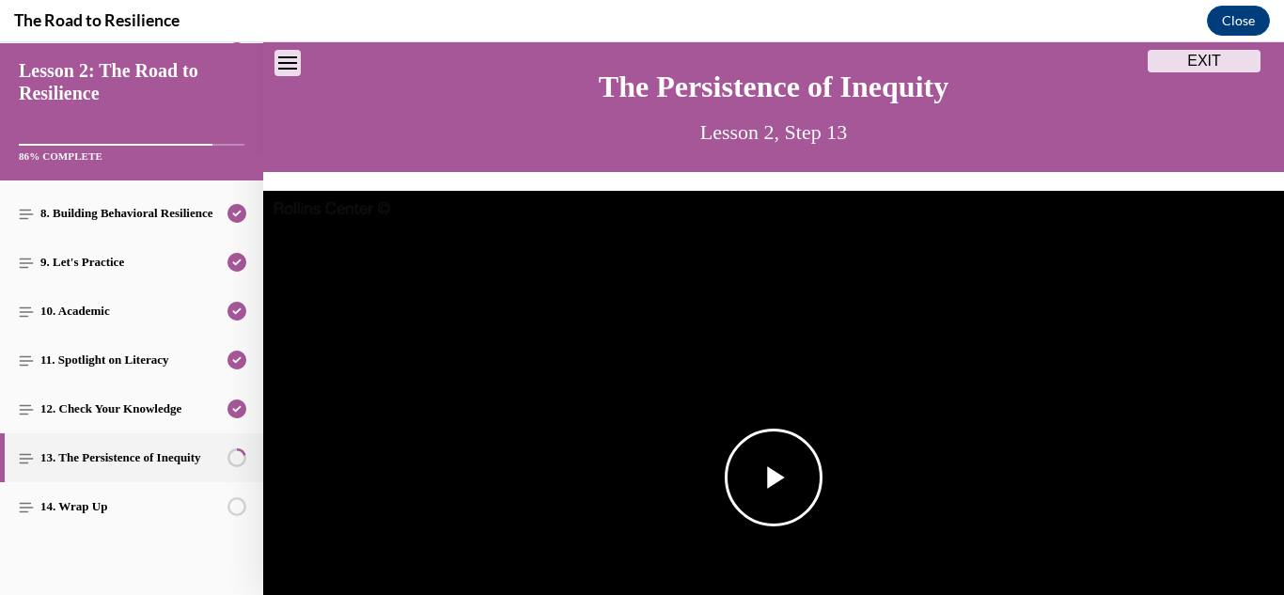
click at [773, 477] on span "Video player" at bounding box center [773, 477] width 0 height 0
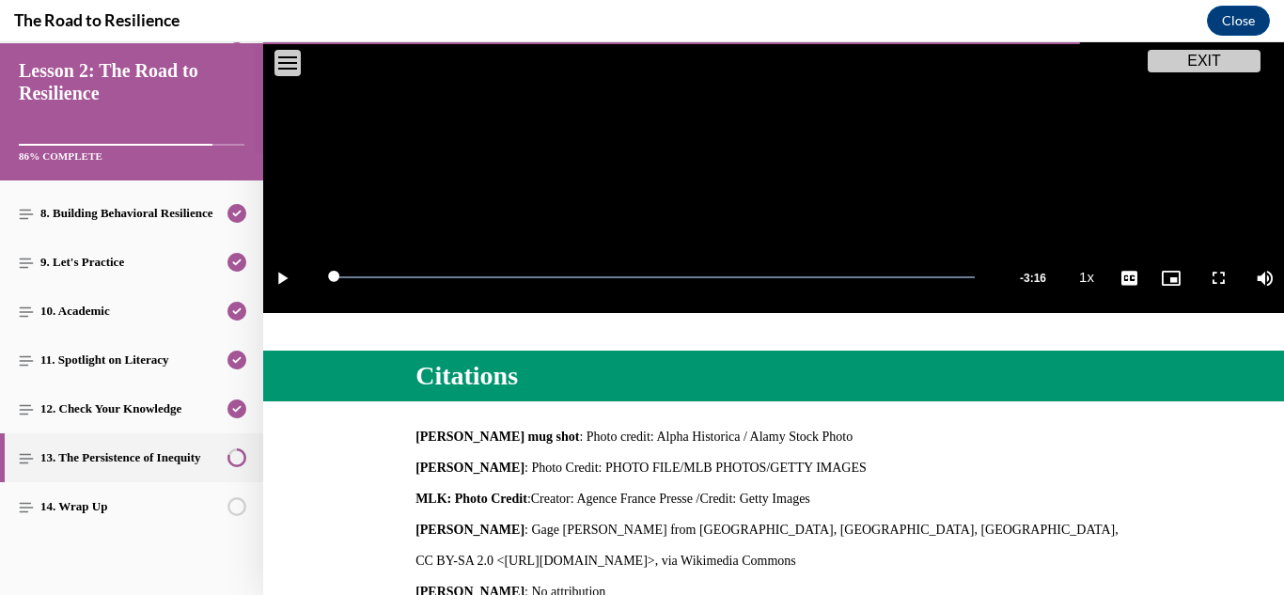
scroll to position [762, 0]
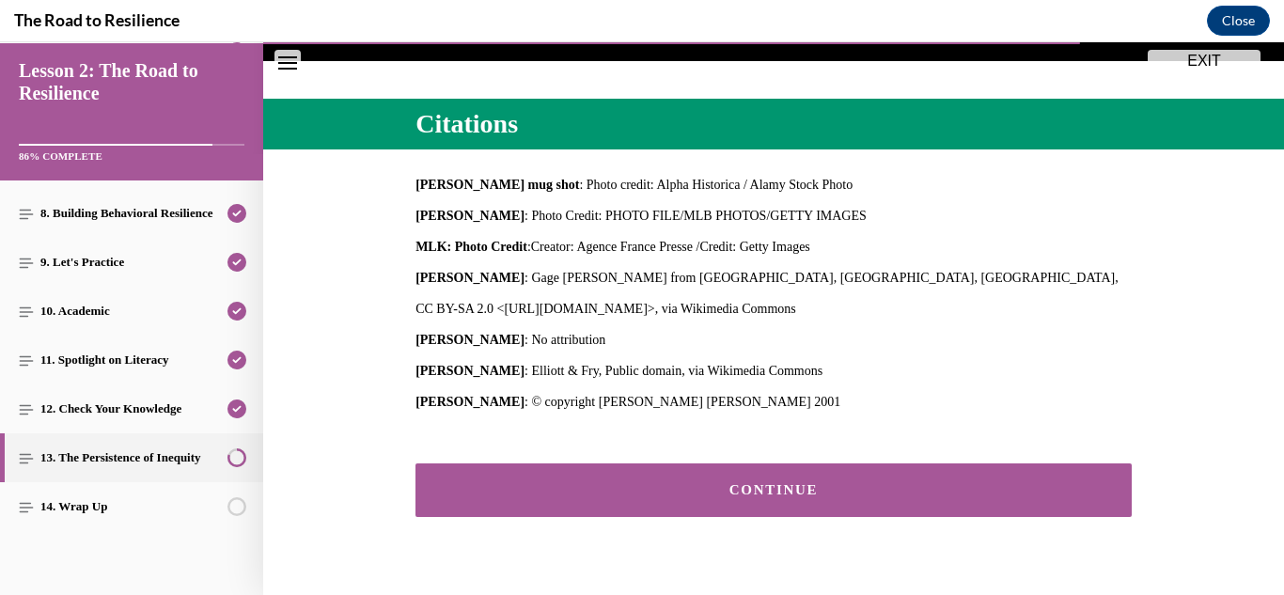
click at [763, 493] on div "CONTINUE" at bounding box center [774, 490] width 658 height 14
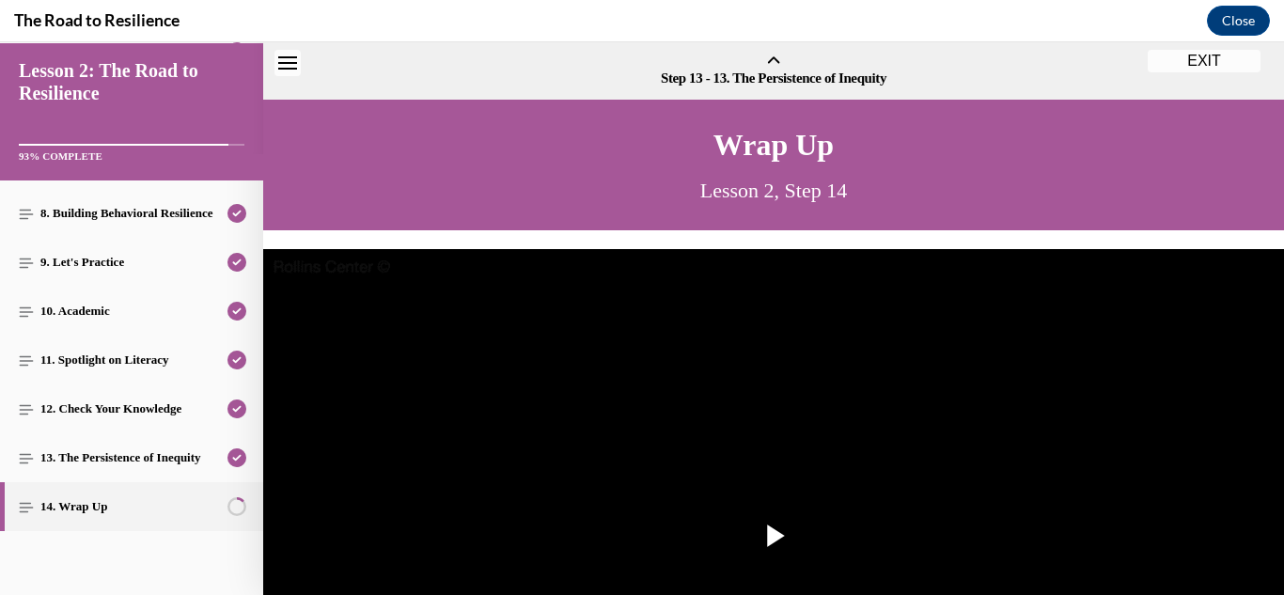
scroll to position [58, 0]
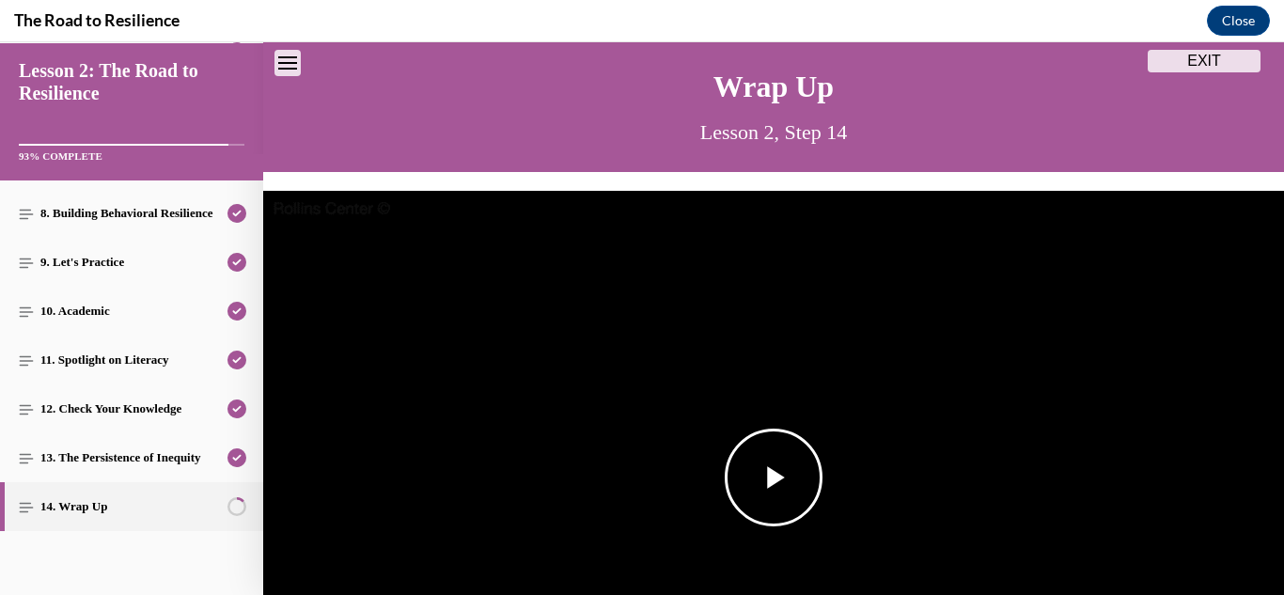
click at [773, 477] on span "Video player" at bounding box center [773, 477] width 0 height 0
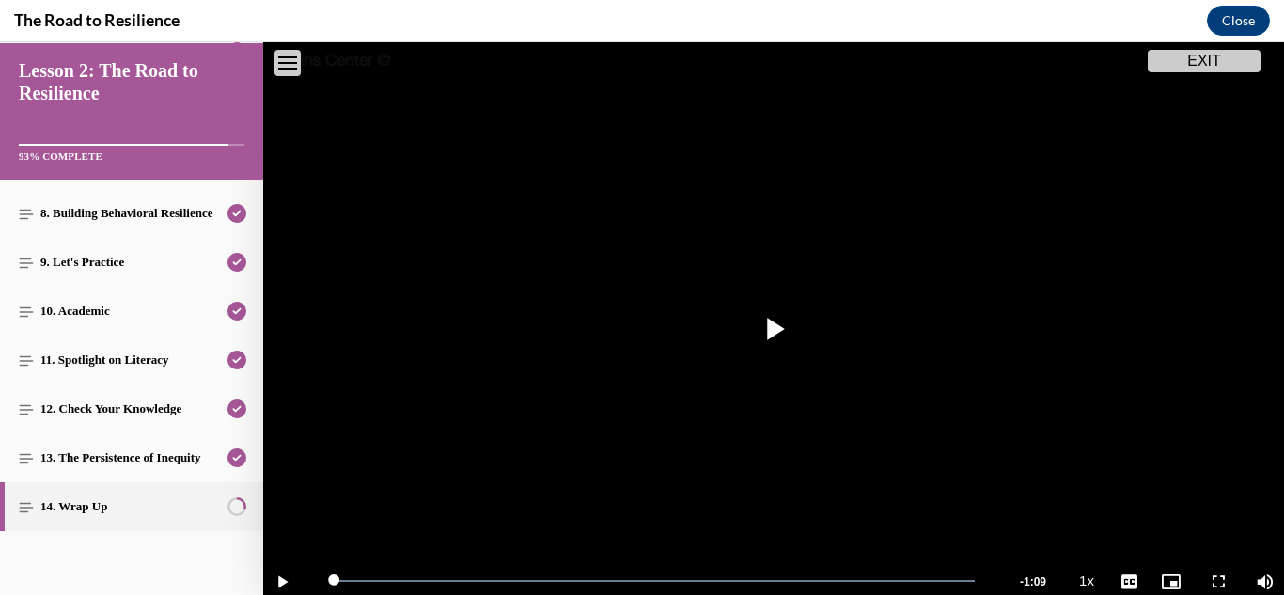
scroll to position [625, 0]
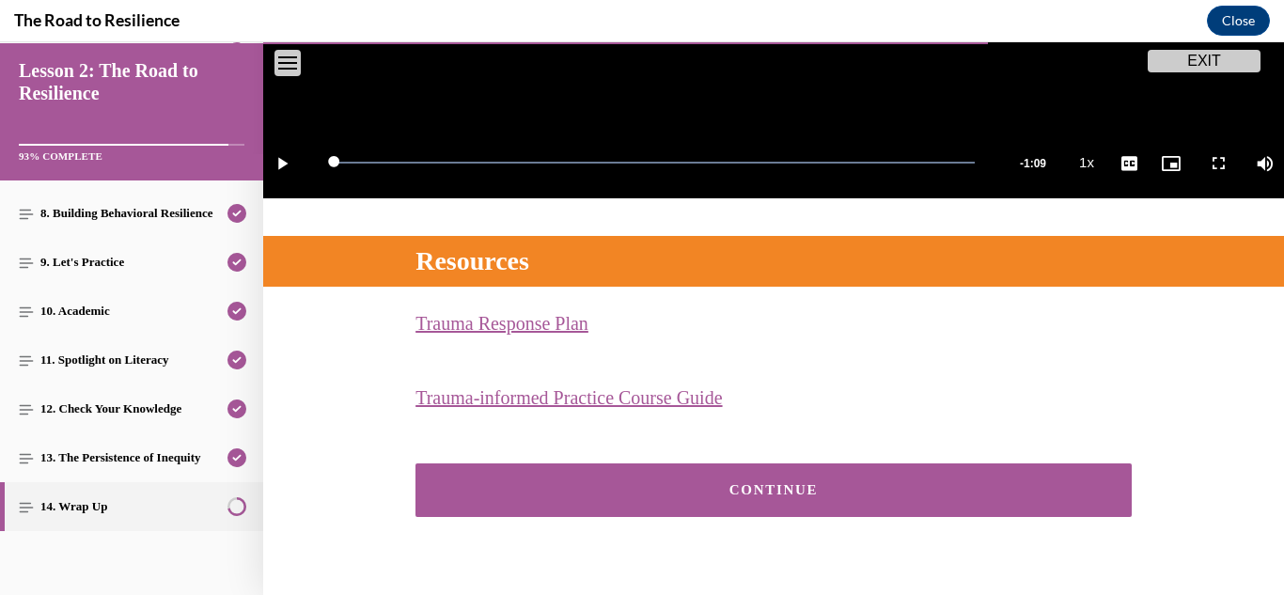
click at [725, 488] on div "CONTINUE" at bounding box center [774, 490] width 658 height 14
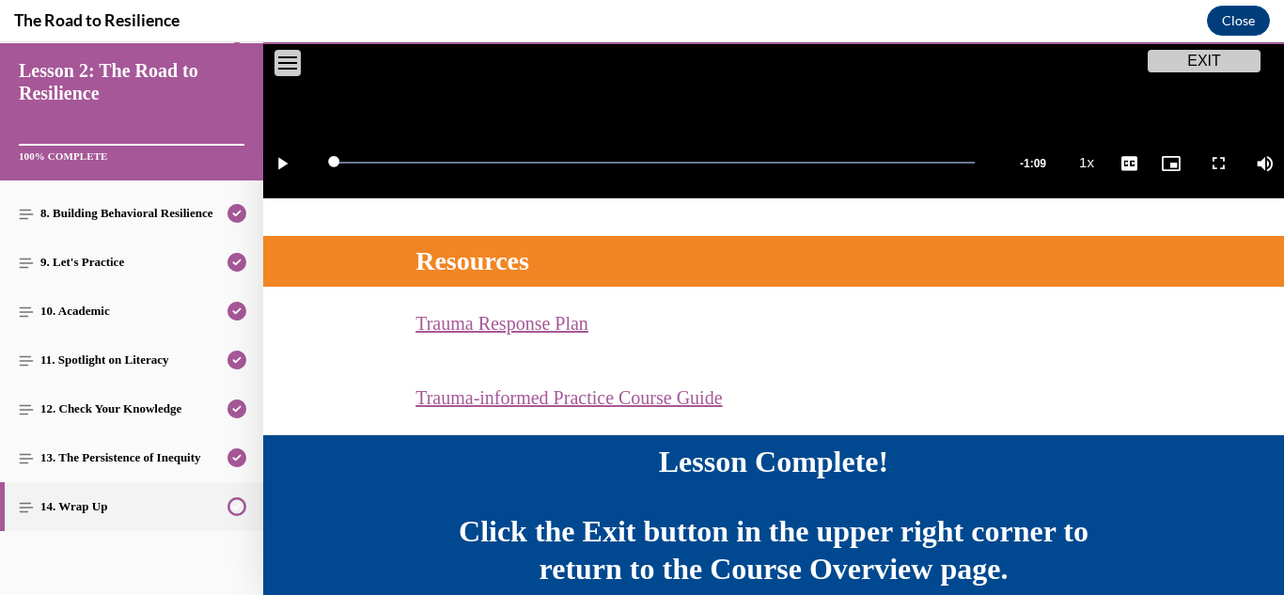
scroll to position [714, 0]
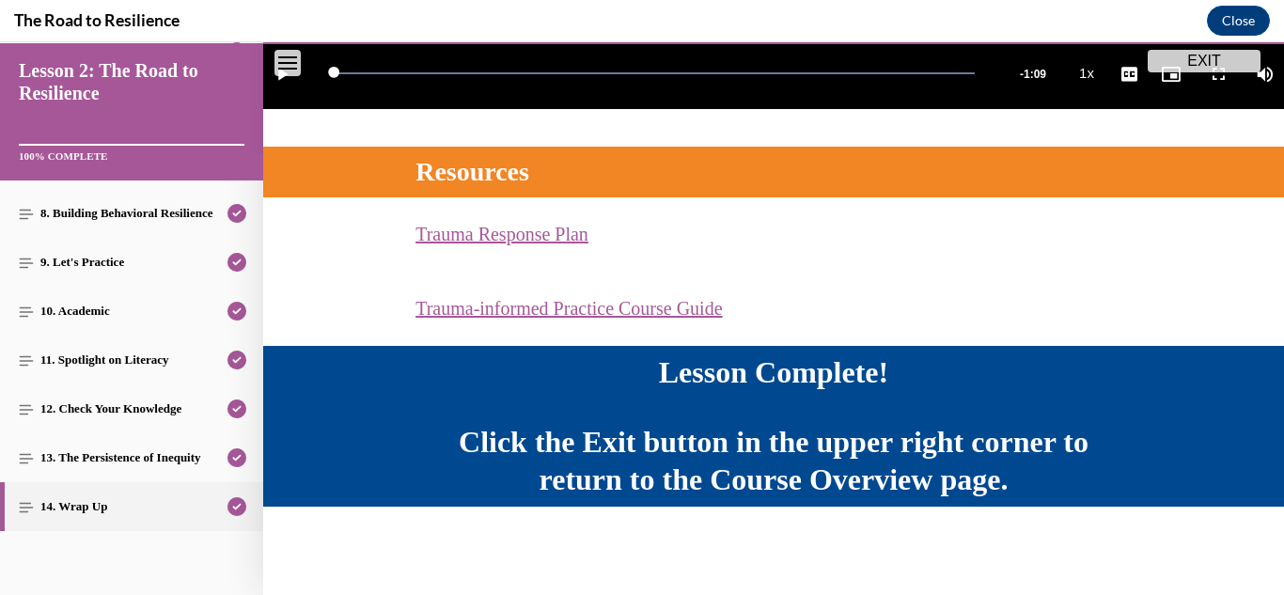
click at [1201, 58] on button "EXIT" at bounding box center [1203, 61] width 113 height 23
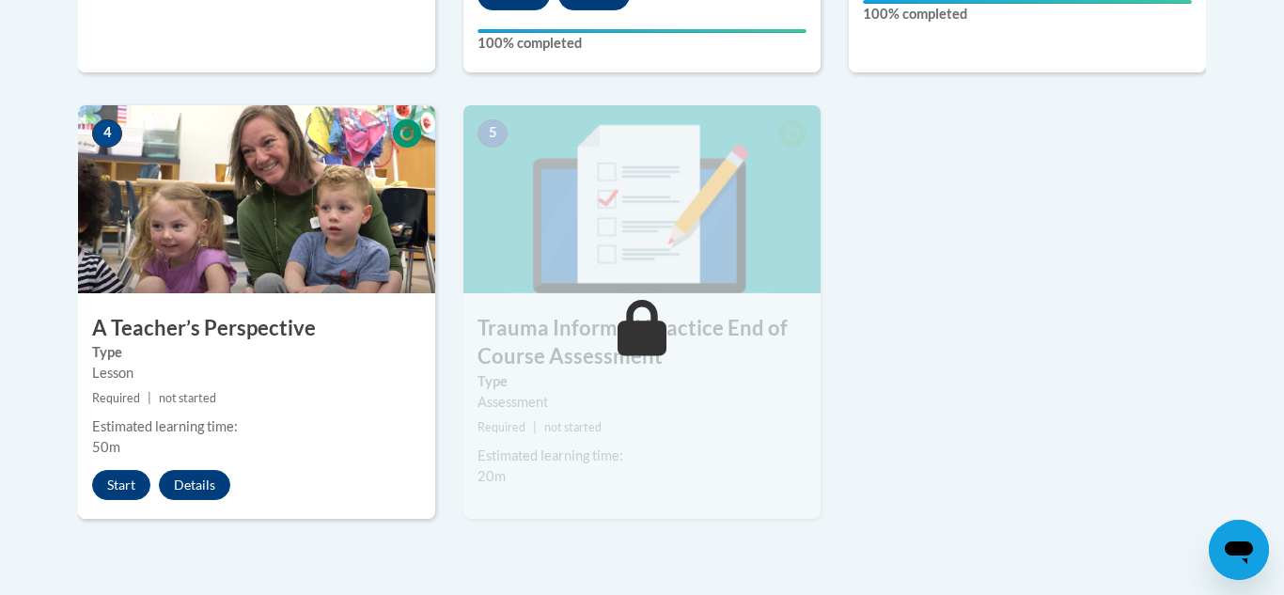
scroll to position [1090, 0]
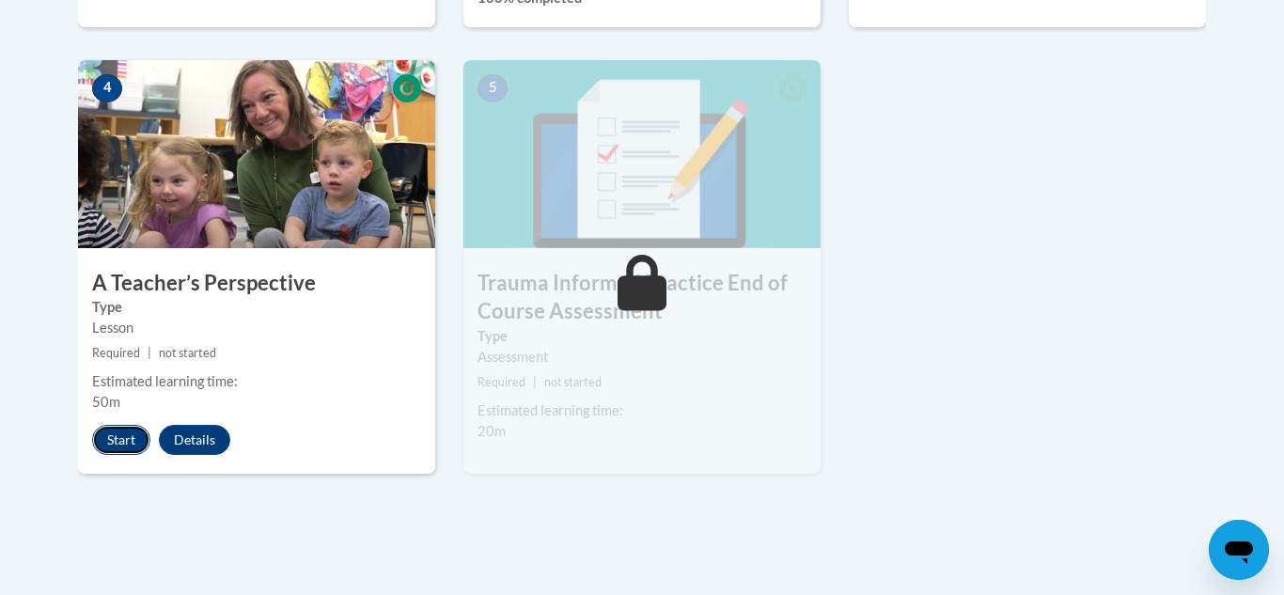
click at [119, 444] on button "Start" at bounding box center [121, 440] width 58 height 30
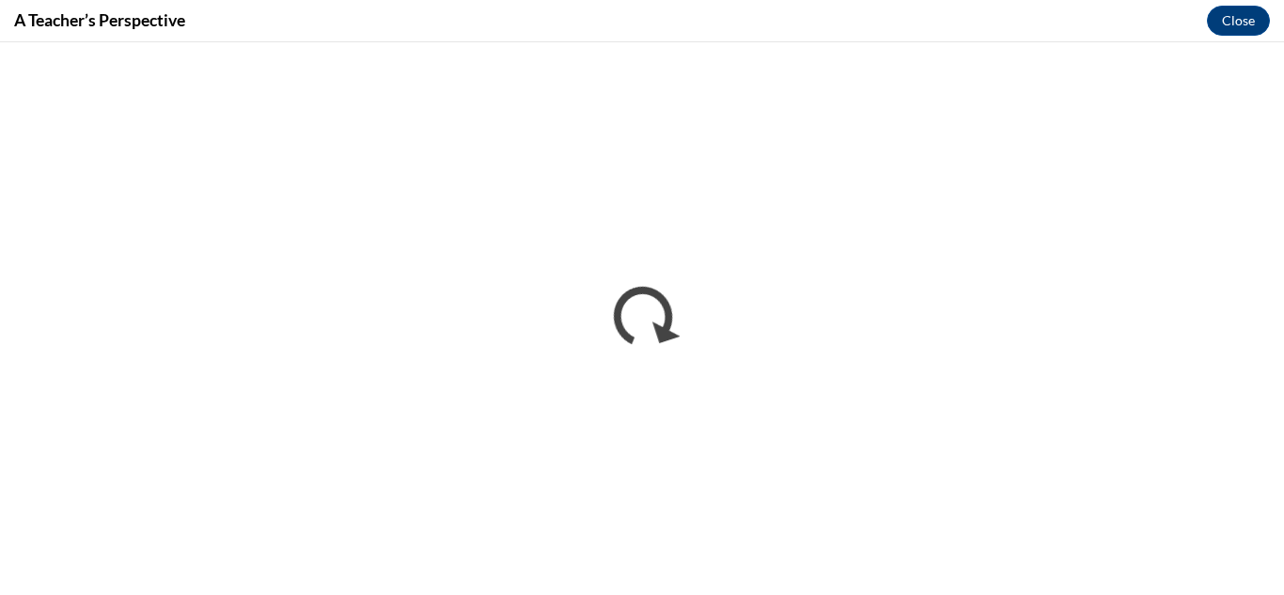
scroll to position [0, 0]
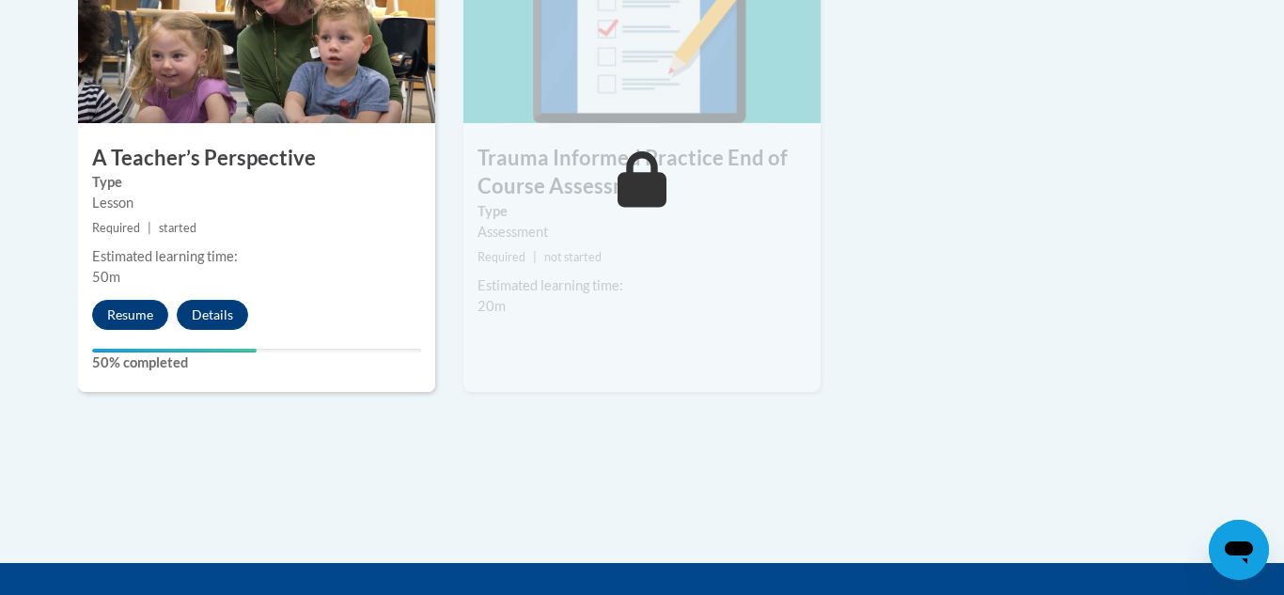
scroll to position [1245, 0]
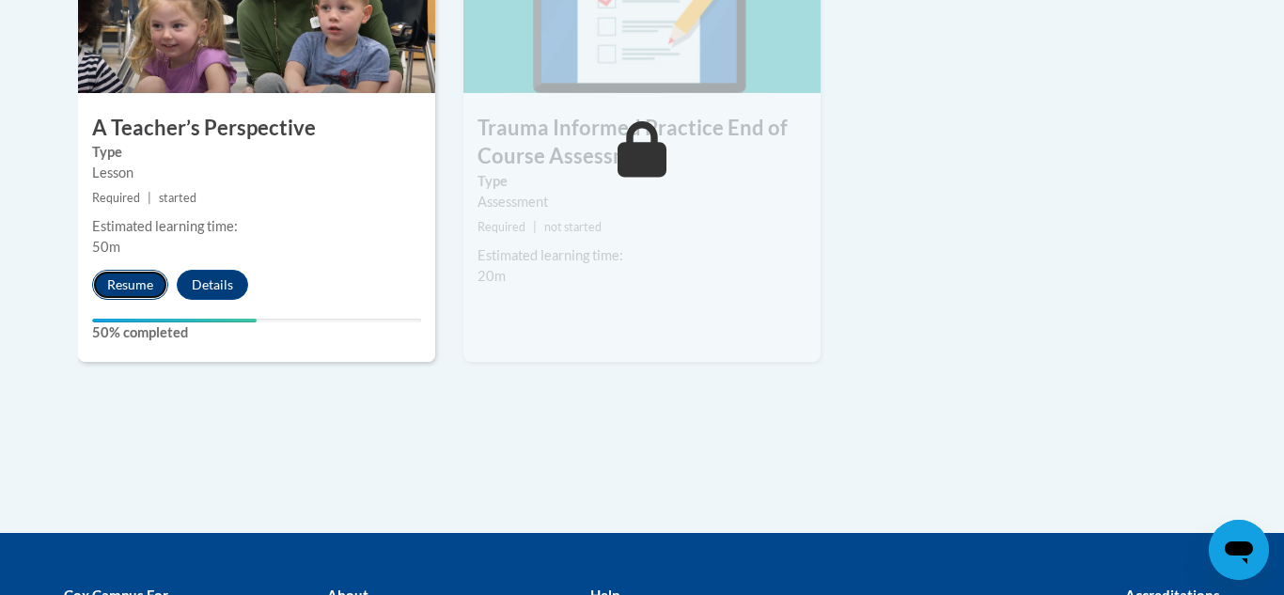
click at [140, 286] on button "Resume" at bounding box center [130, 285] width 76 height 30
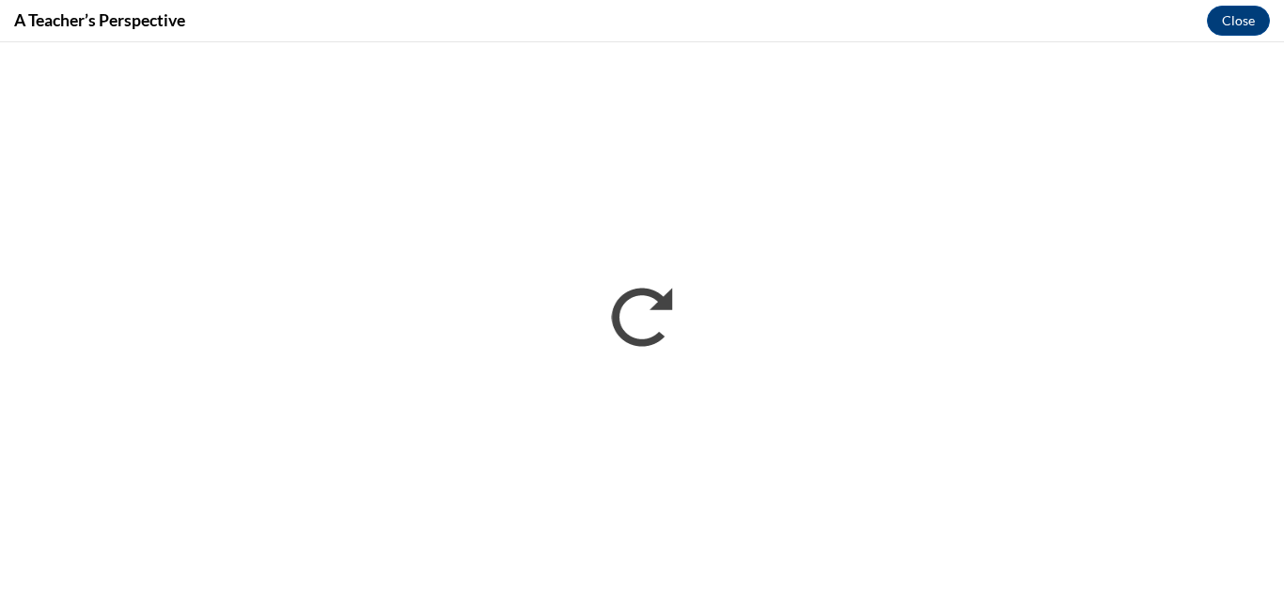
scroll to position [0, 0]
